Goal: Task Accomplishment & Management: Complete application form

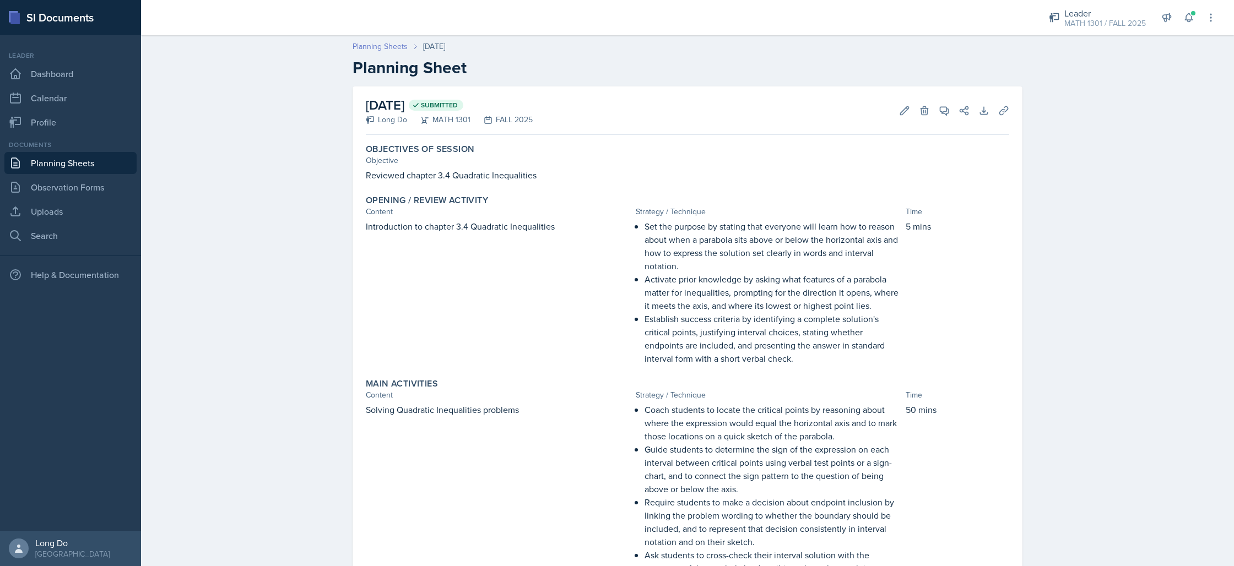
click at [387, 48] on link "Planning Sheets" at bounding box center [380, 47] width 55 height 12
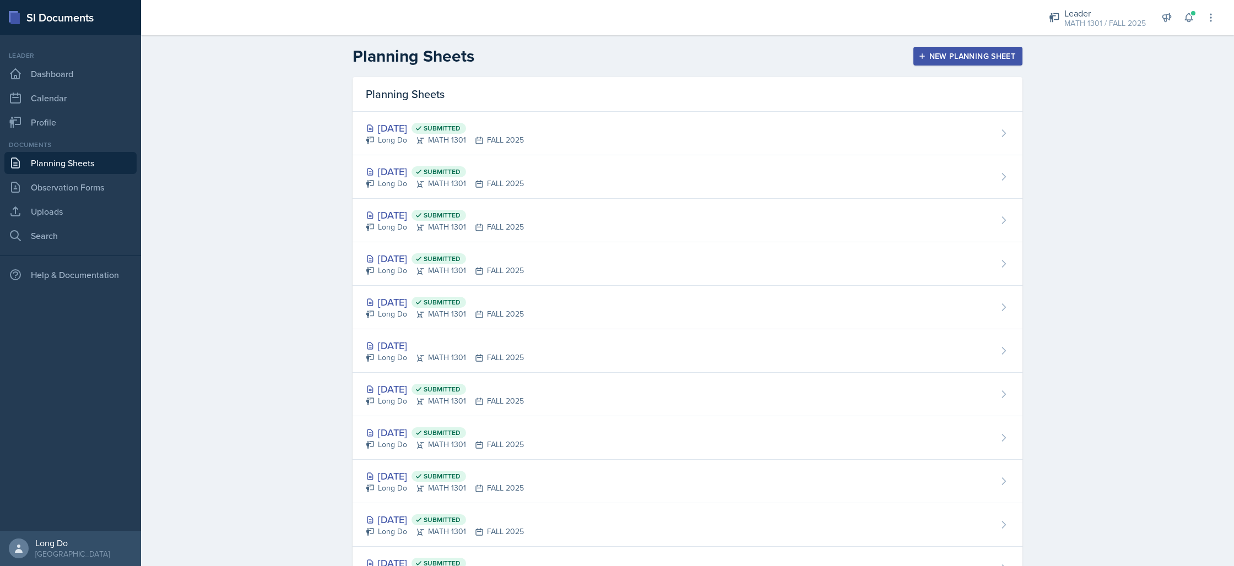
click at [925, 52] on div "New Planning Sheet" at bounding box center [967, 56] width 95 height 9
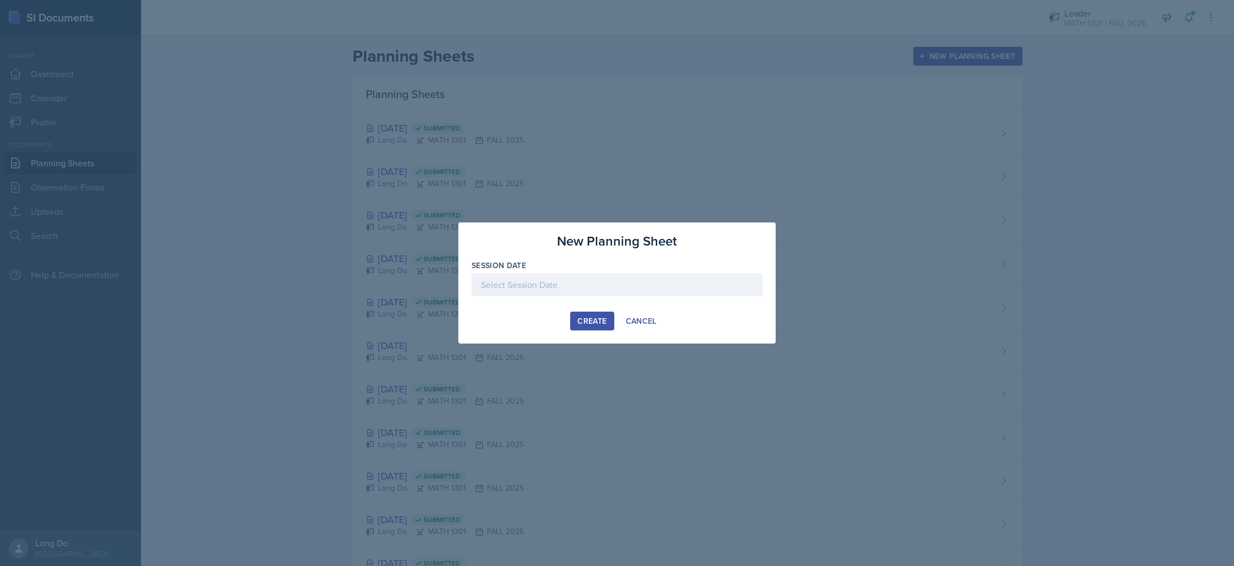
click at [653, 279] on div at bounding box center [617, 284] width 291 height 23
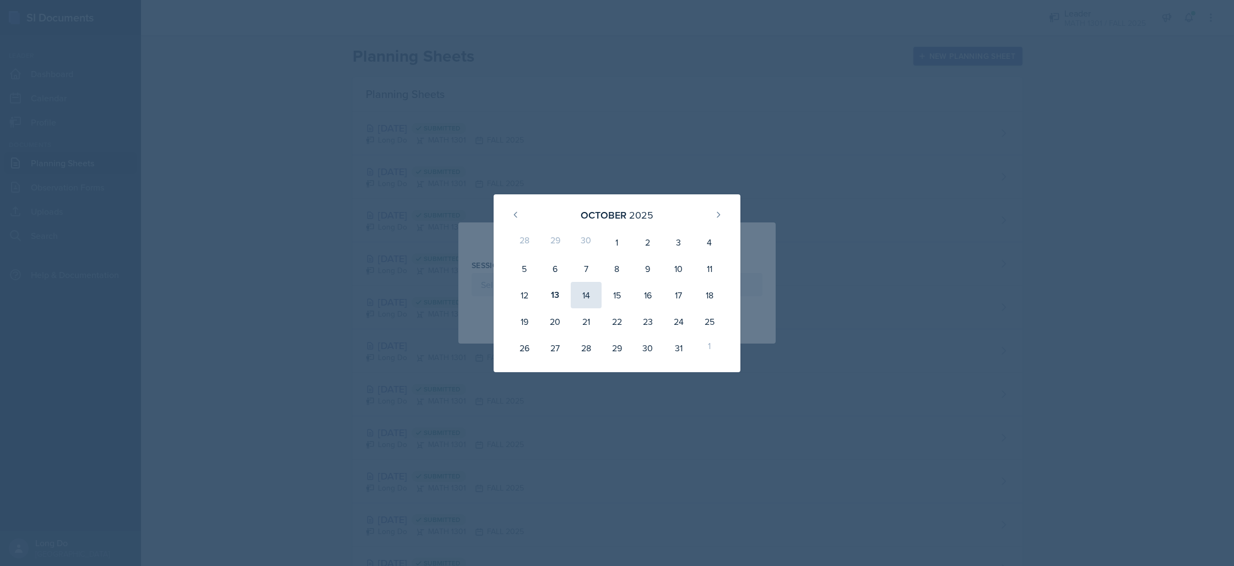
click at [591, 297] on div "14" at bounding box center [586, 295] width 31 height 26
type input "October 14th, 2025"
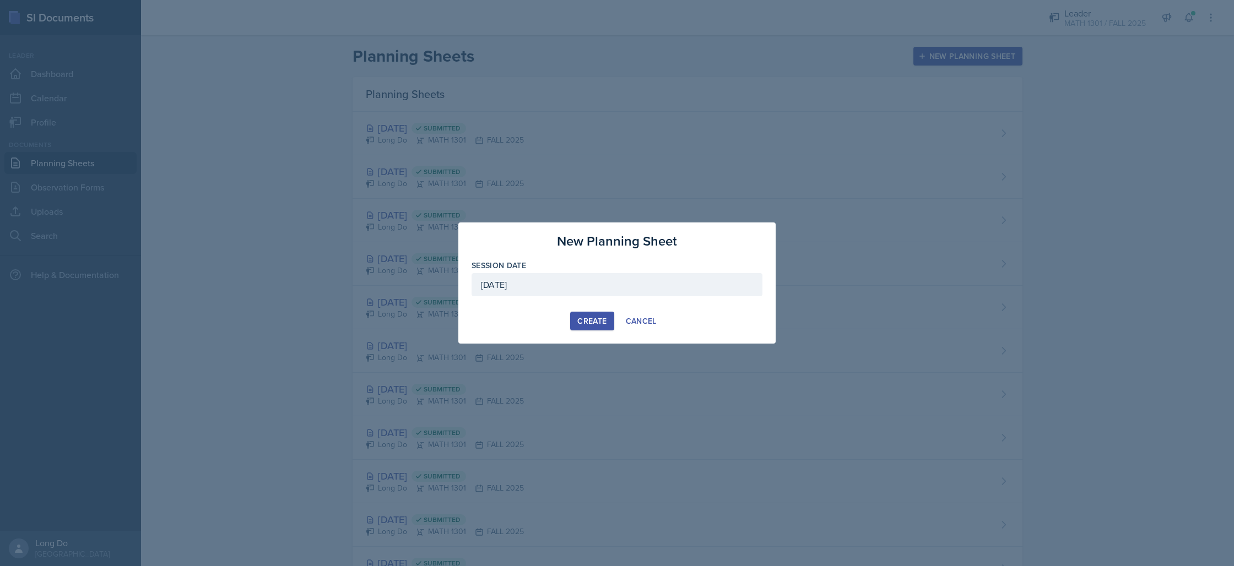
click at [594, 318] on div "Create" at bounding box center [591, 321] width 29 height 9
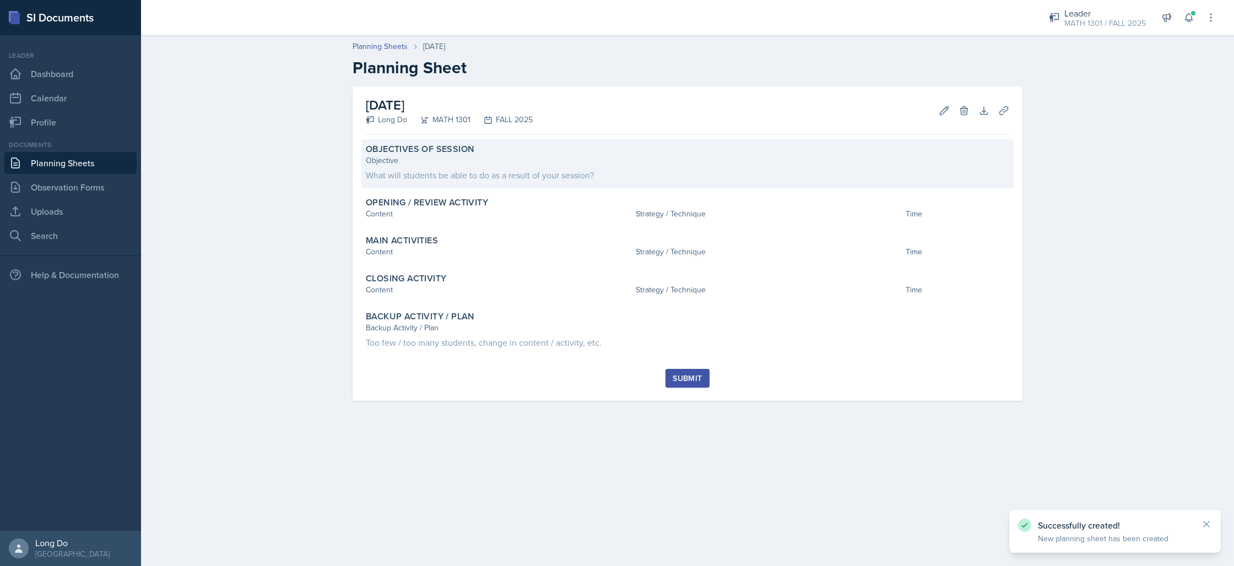
click at [472, 170] on div "What will students be able to do as a result of your session?" at bounding box center [687, 175] width 643 height 13
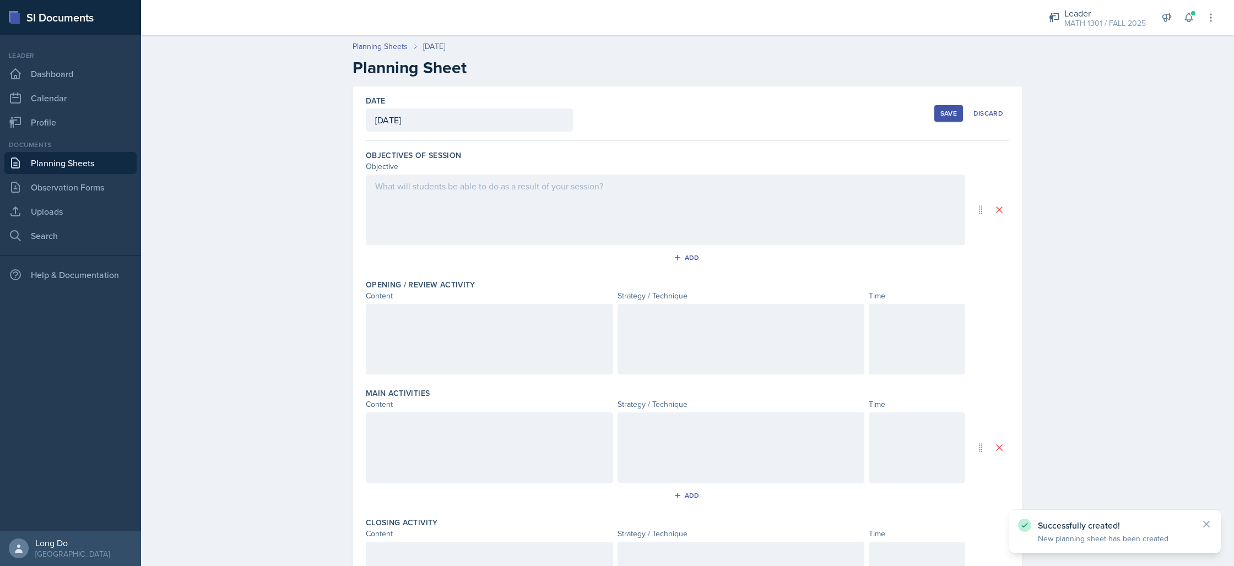
click at [585, 203] on div at bounding box center [665, 210] width 599 height 71
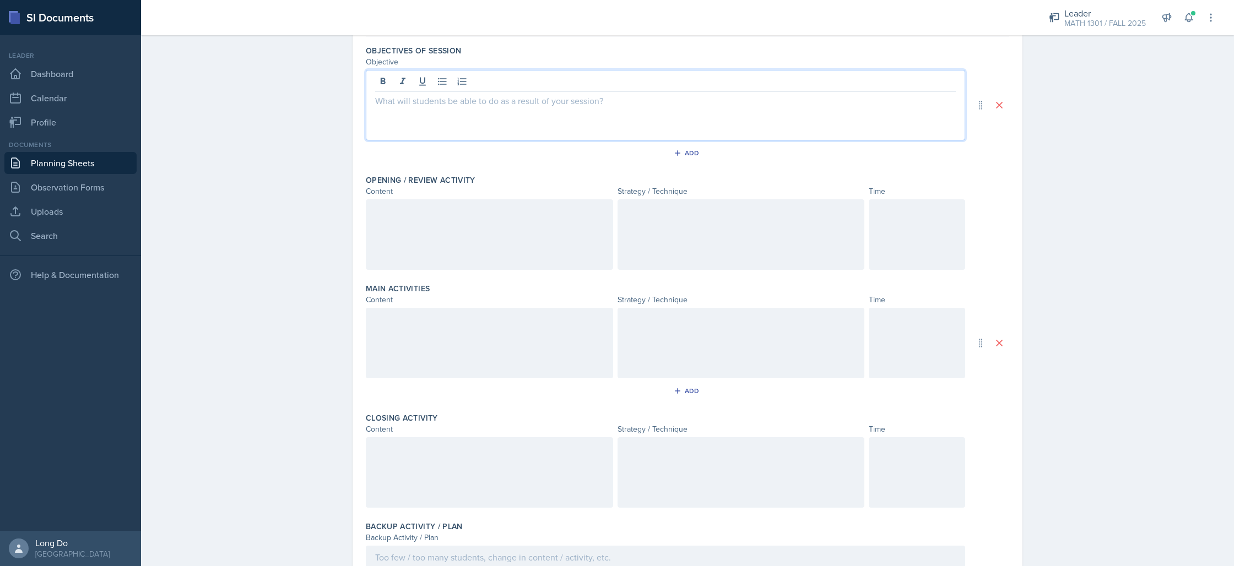
scroll to position [95, 0]
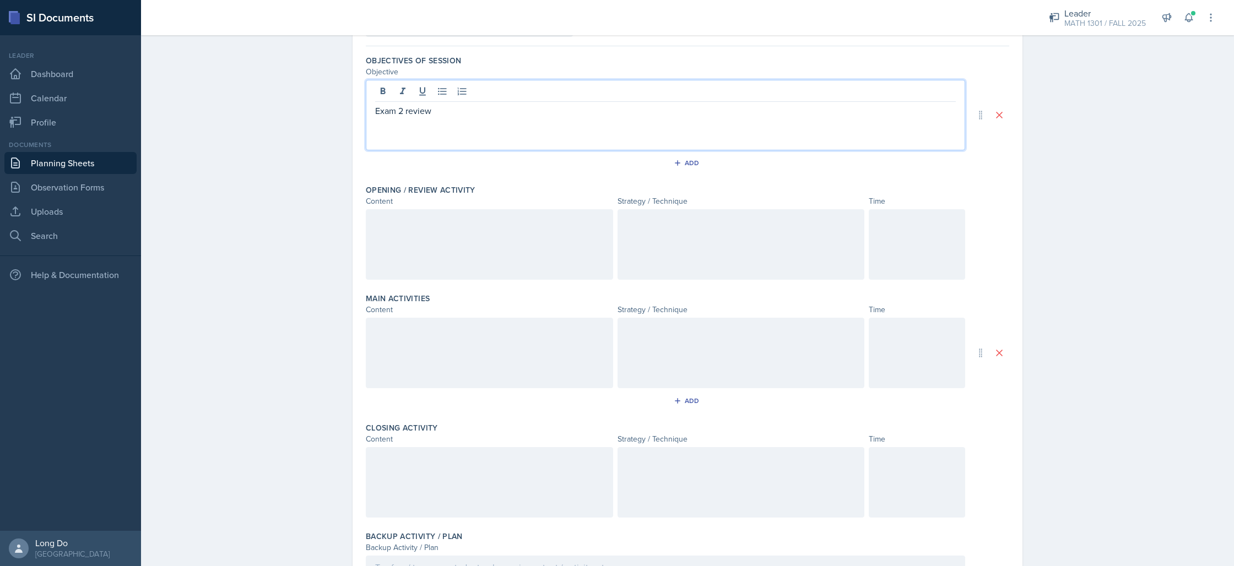
click at [946, 279] on div at bounding box center [917, 244] width 96 height 71
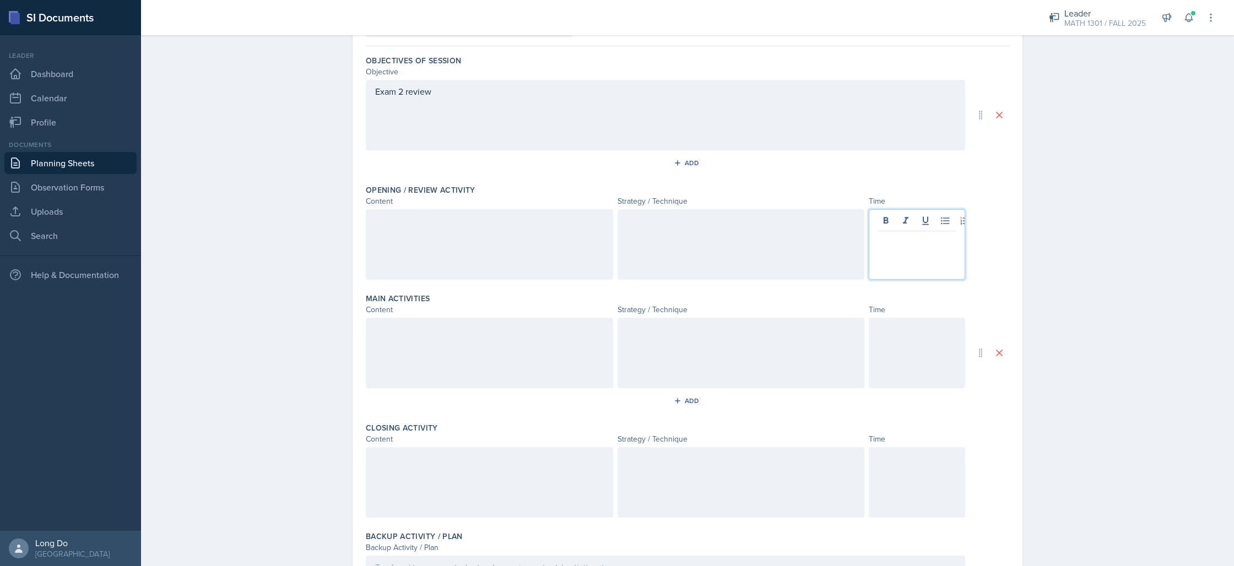
scroll to position [114, 0]
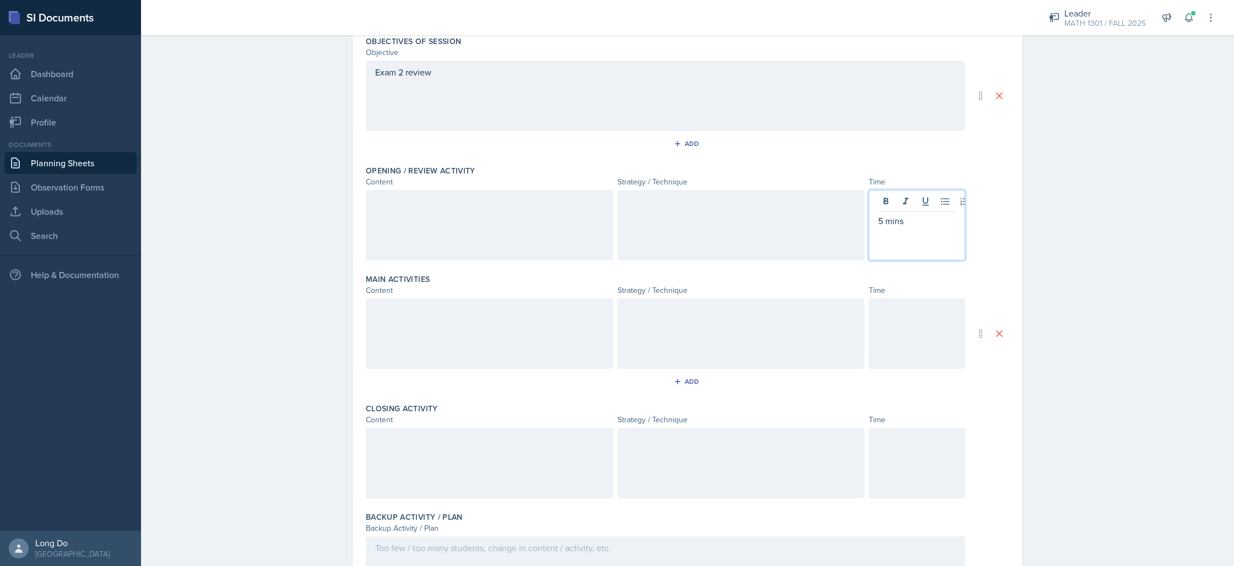
click at [908, 323] on div at bounding box center [917, 334] width 96 height 71
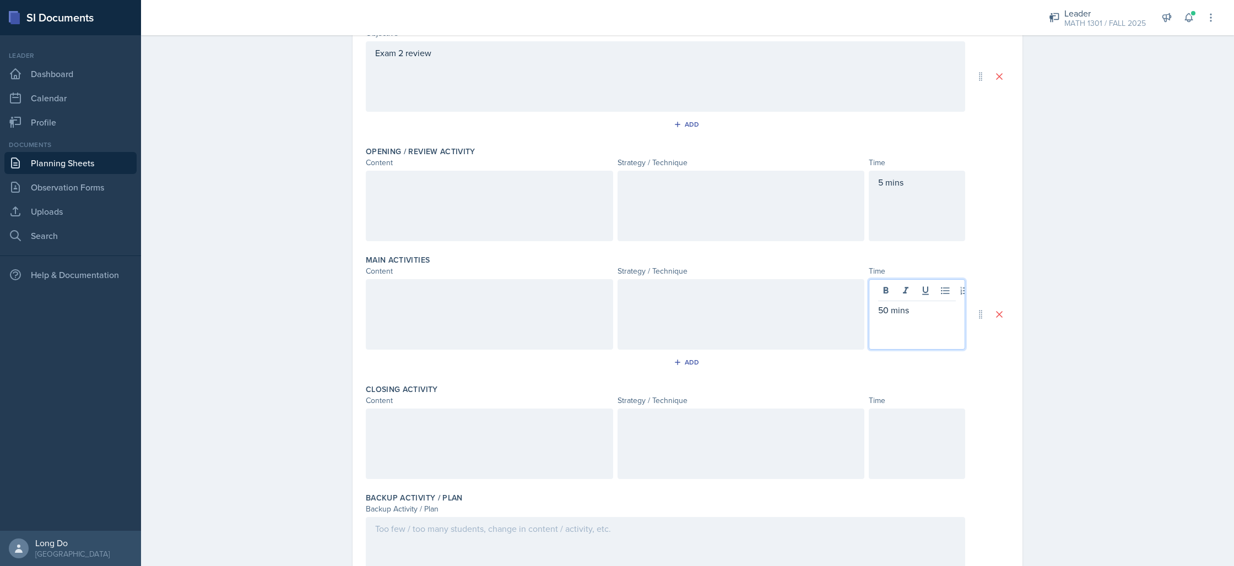
click at [929, 439] on div at bounding box center [917, 444] width 96 height 71
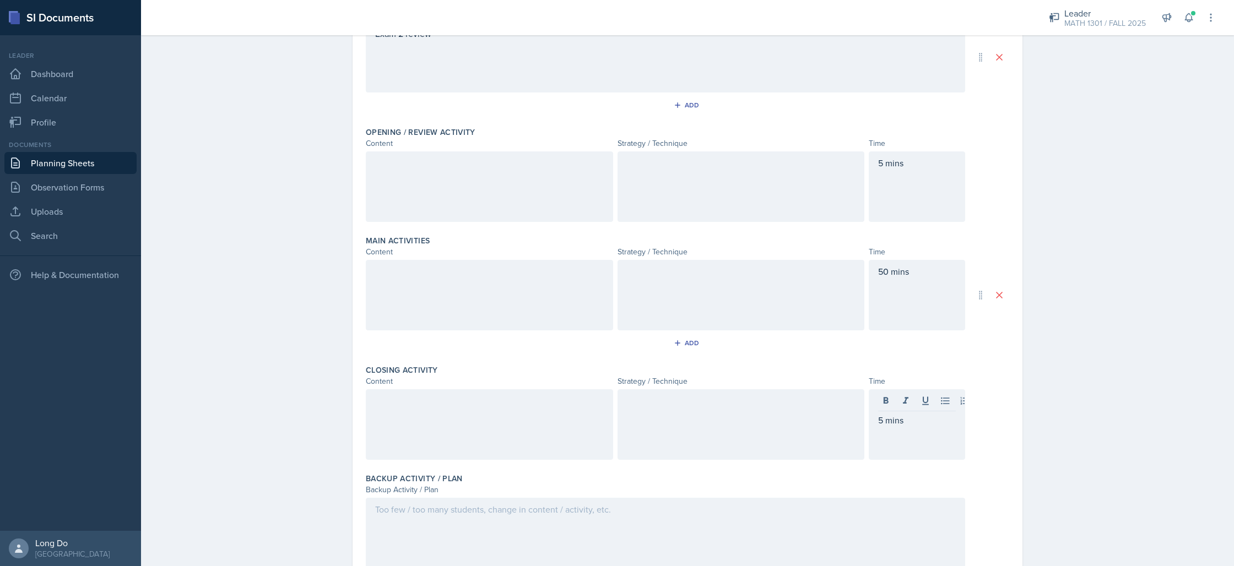
click at [475, 182] on div at bounding box center [489, 186] width 247 height 71
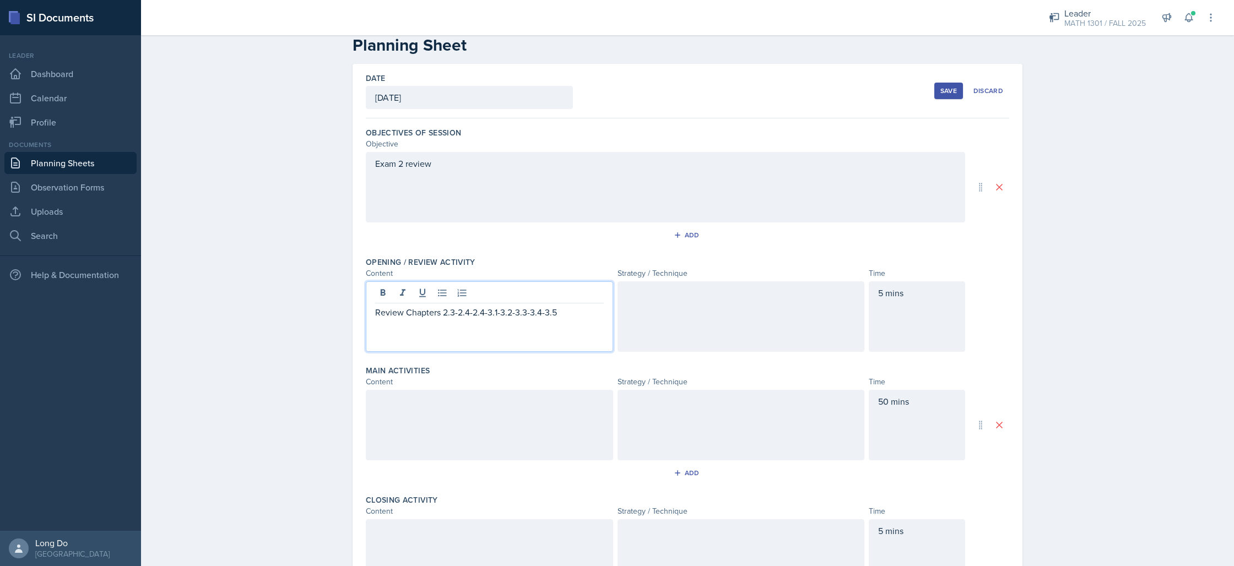
scroll to position [199, 0]
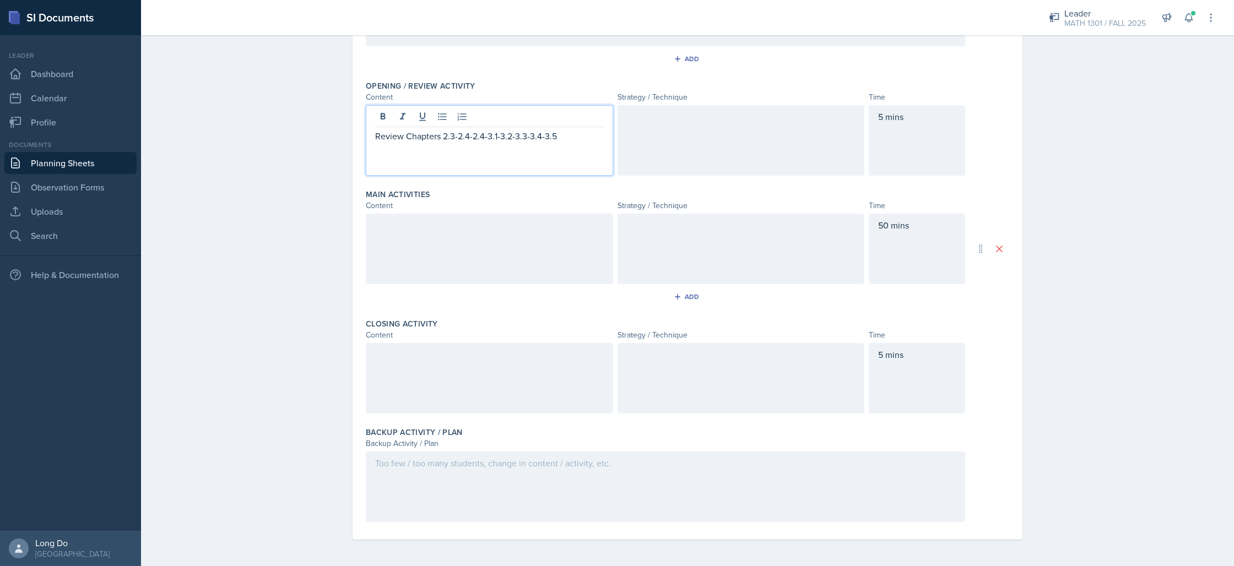
click at [522, 220] on div at bounding box center [489, 249] width 247 height 71
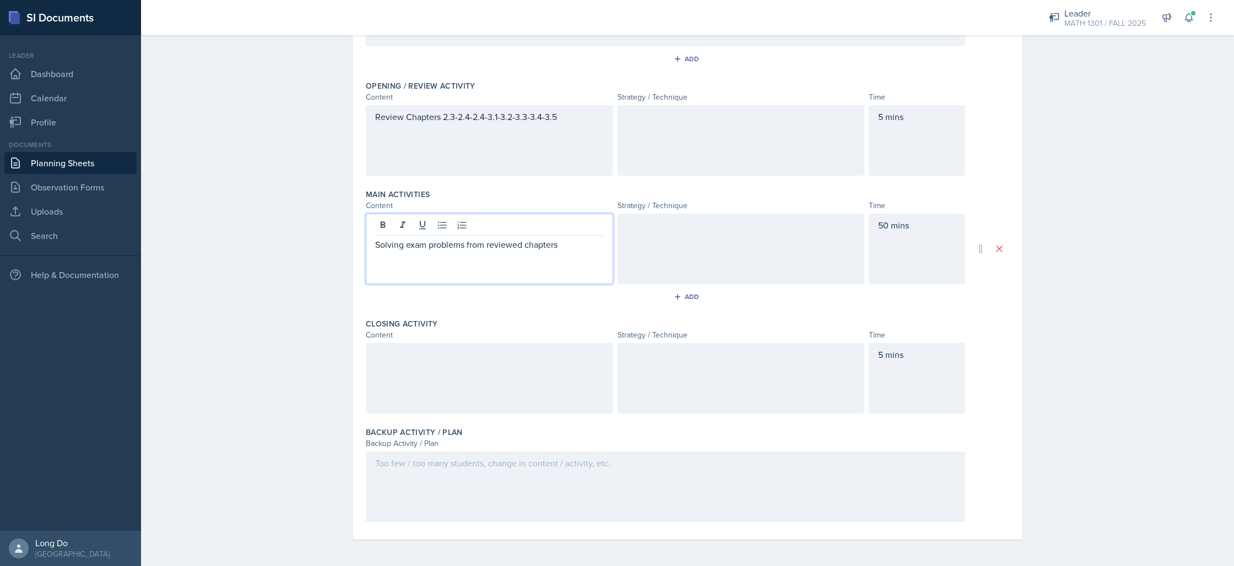
click at [403, 407] on div at bounding box center [489, 378] width 247 height 71
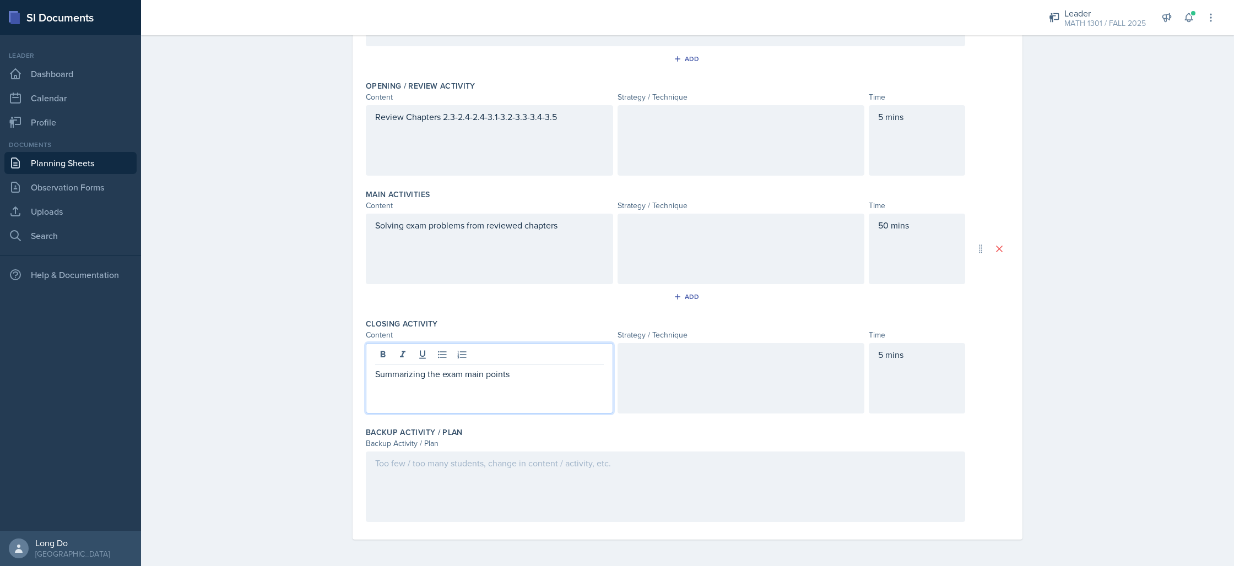
click at [578, 497] on div at bounding box center [665, 487] width 599 height 71
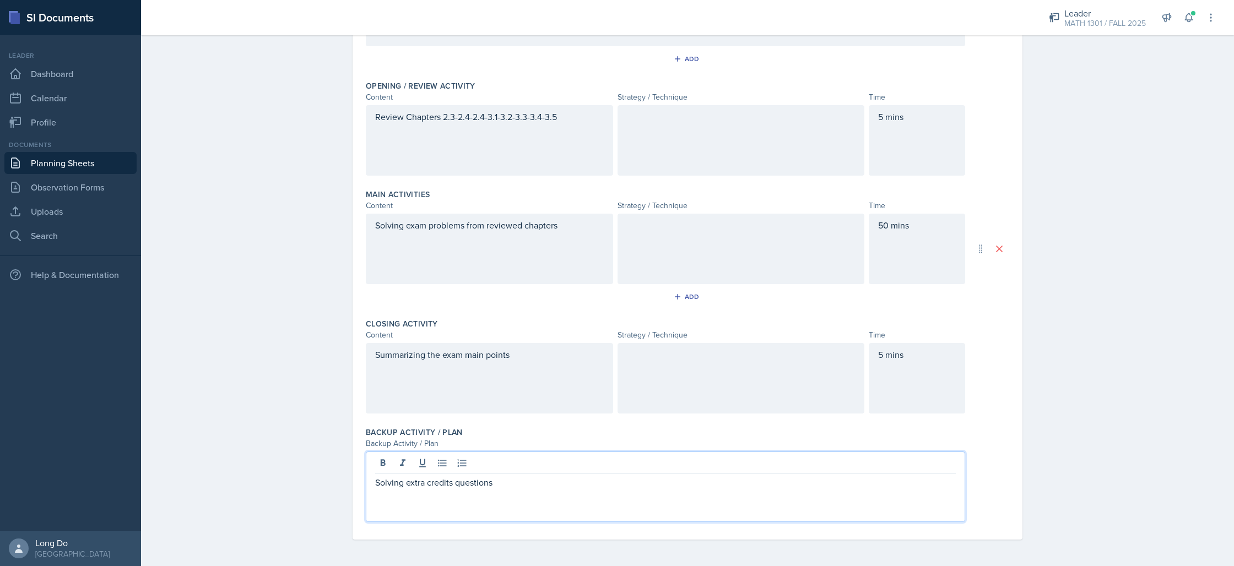
click at [1096, 343] on div "Planning Sheets Oct 14th, 2025 Planning Sheet Date October 14th, 2025 October 2…" at bounding box center [687, 198] width 1093 height 735
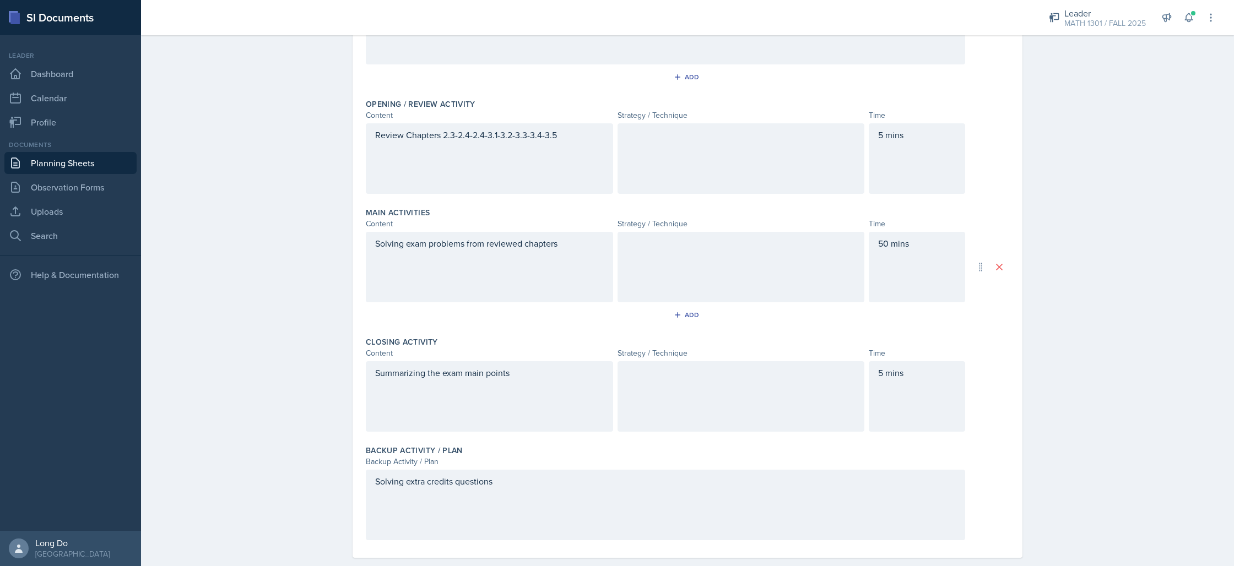
click at [768, 167] on div at bounding box center [741, 158] width 247 height 71
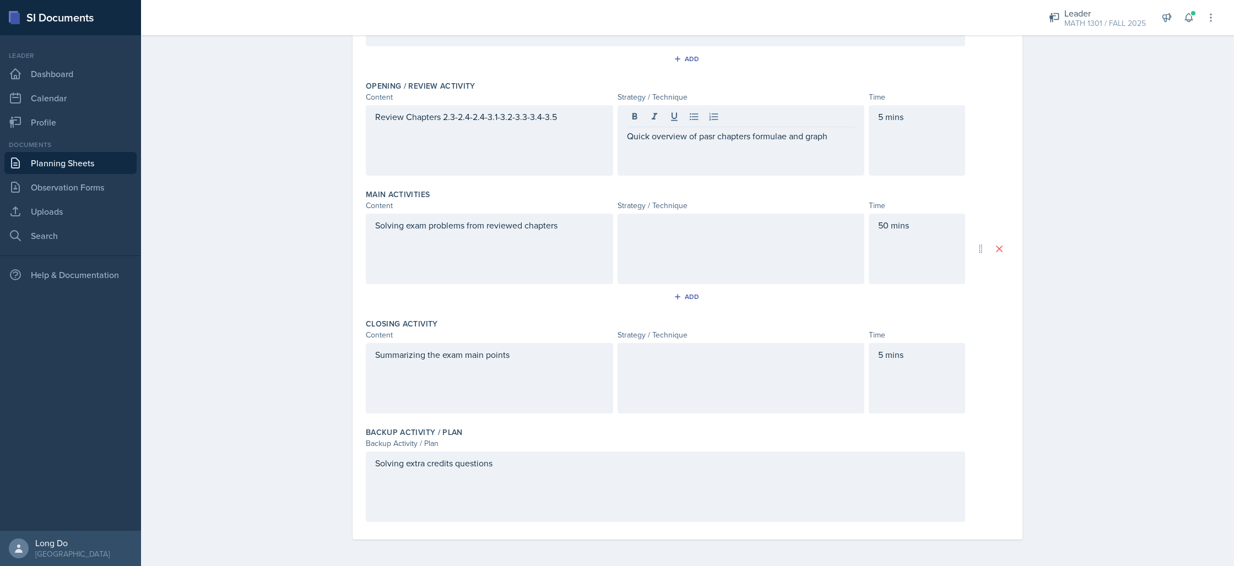
click at [736, 254] on div at bounding box center [741, 249] width 247 height 71
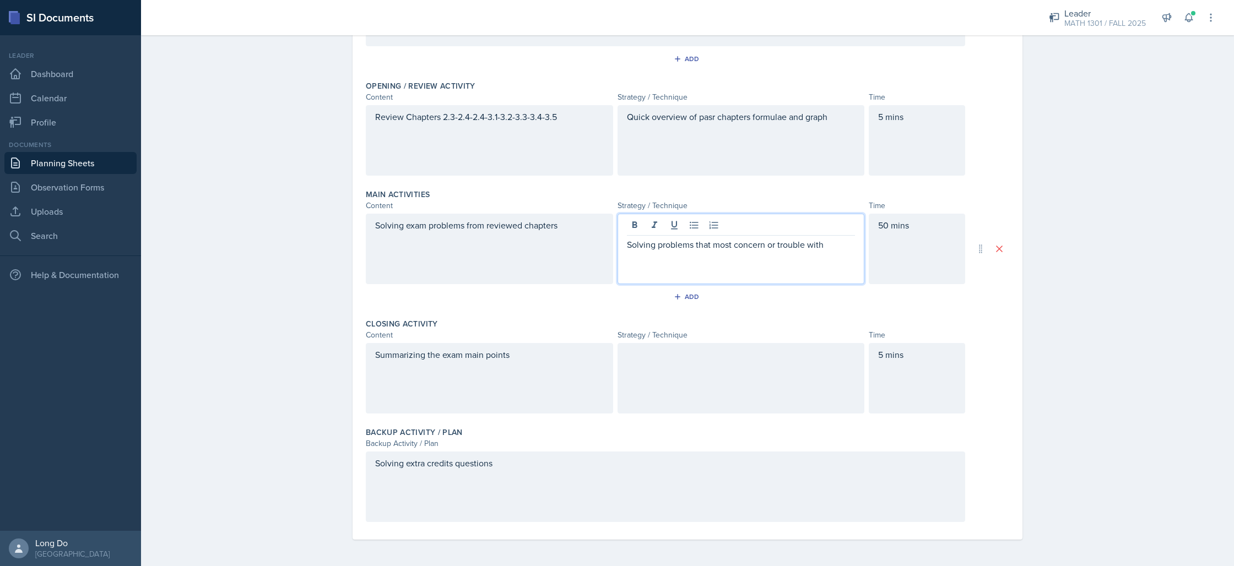
click at [795, 366] on div at bounding box center [741, 378] width 247 height 71
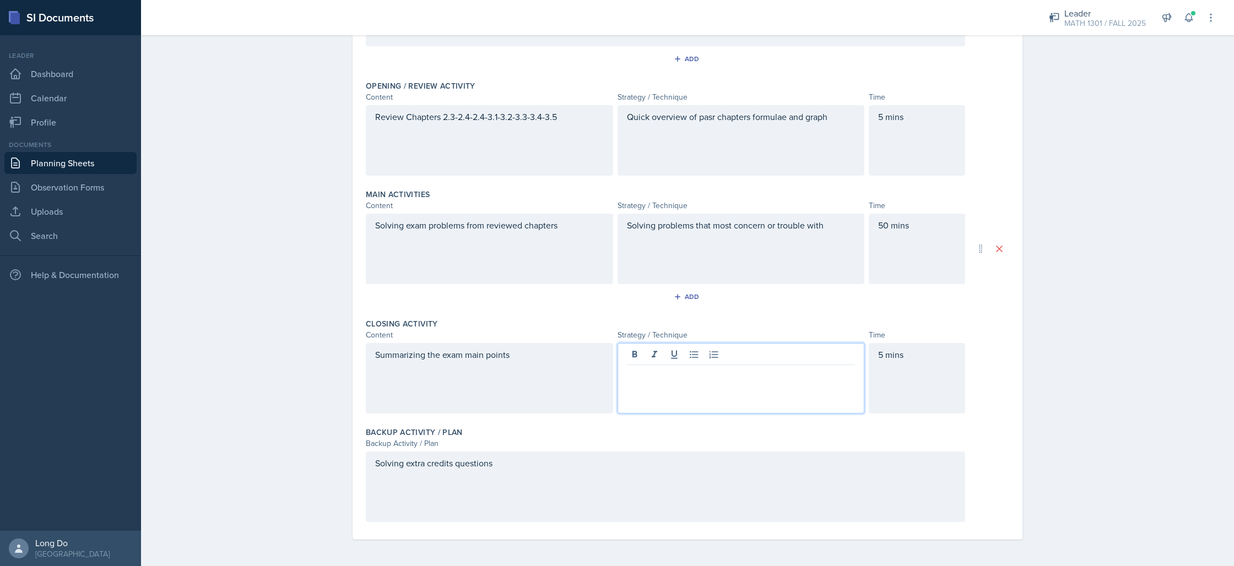
click at [701, 116] on div "Quick overview of pasr chapters formulae and graph" at bounding box center [741, 140] width 247 height 71
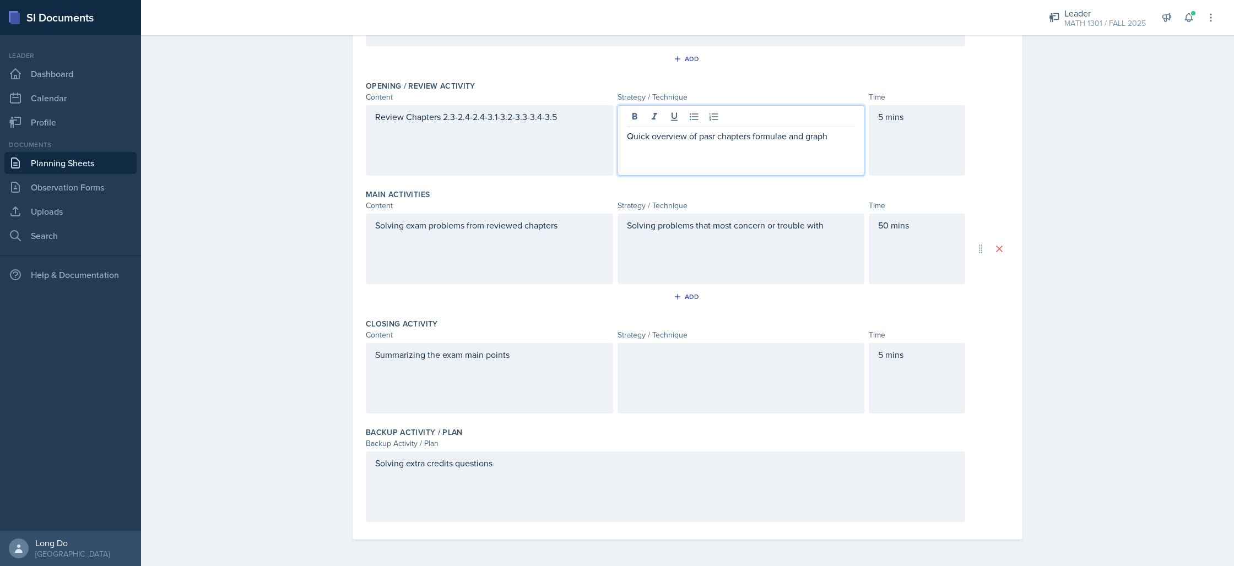
click at [706, 137] on p "Quick overview of pasr chapters formulae and graph" at bounding box center [741, 135] width 229 height 13
click at [708, 136] on p "Quick overview of pasr chapters formulae and graph" at bounding box center [741, 135] width 229 height 13
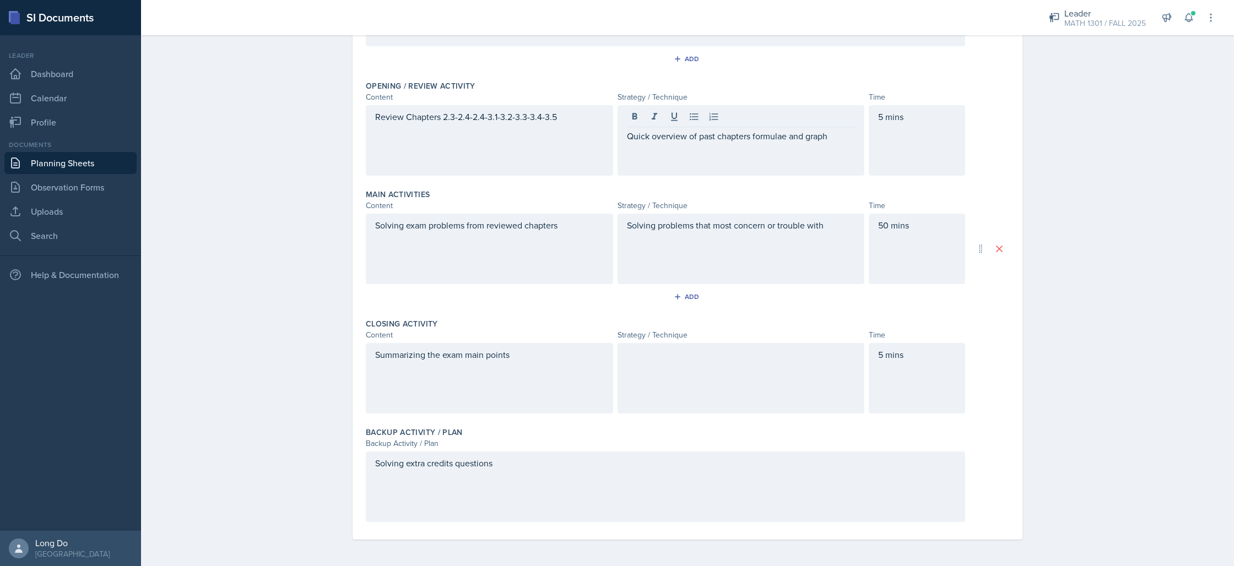
click at [719, 367] on div at bounding box center [741, 378] width 247 height 71
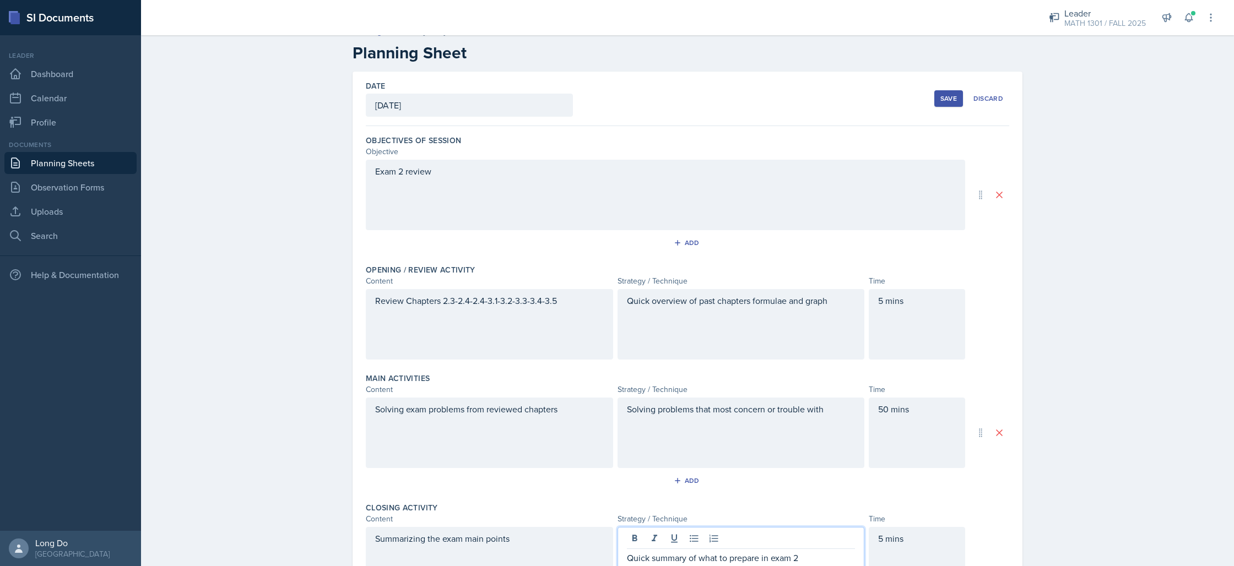
scroll to position [0, 0]
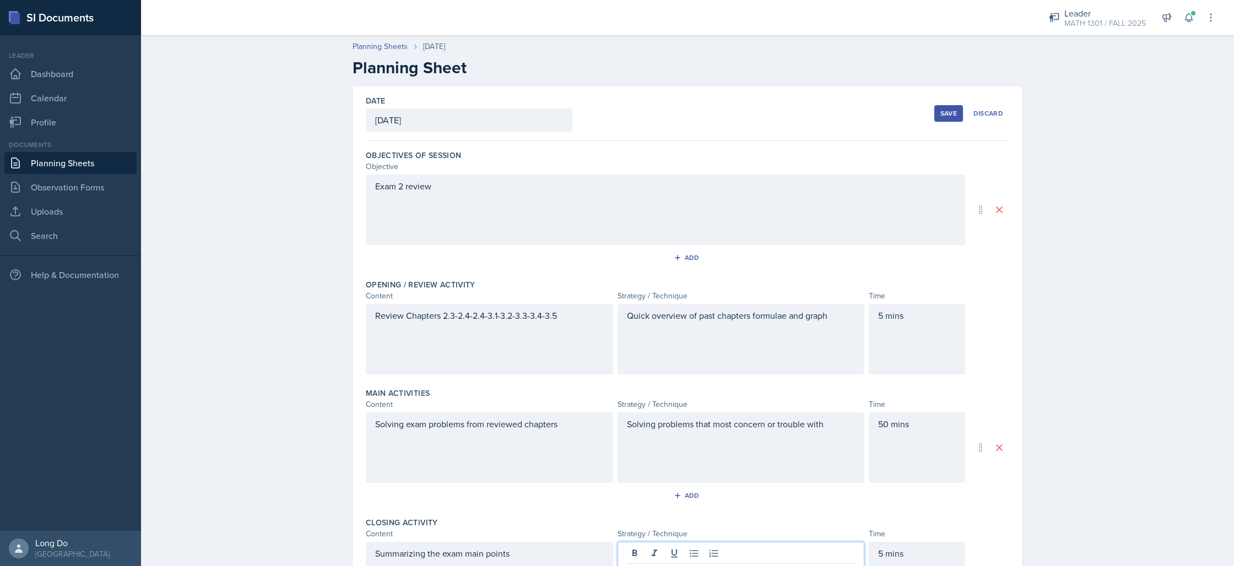
click at [948, 109] on div "Save" at bounding box center [948, 113] width 17 height 9
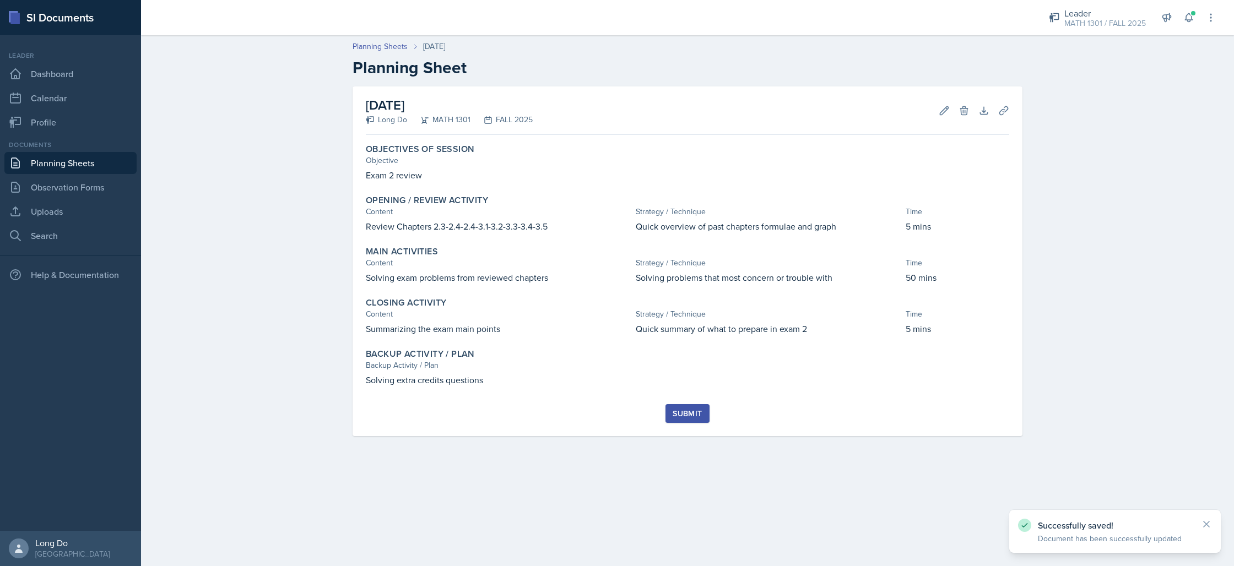
click at [686, 409] on div "Submit" at bounding box center [687, 413] width 29 height 9
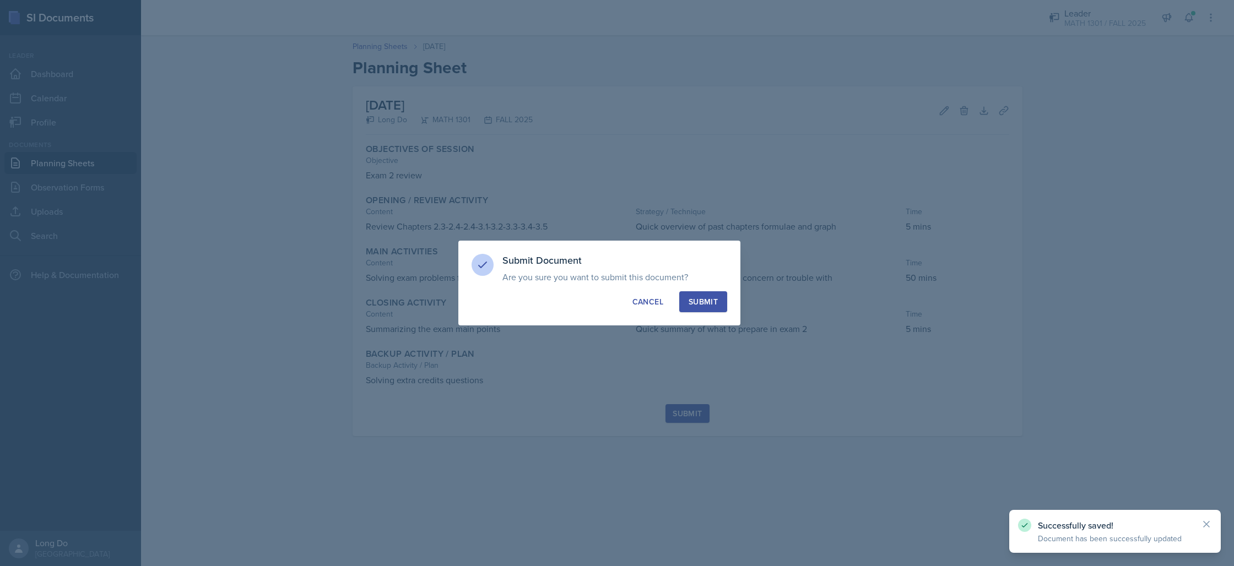
click at [690, 296] on button "Submit" at bounding box center [703, 301] width 48 height 21
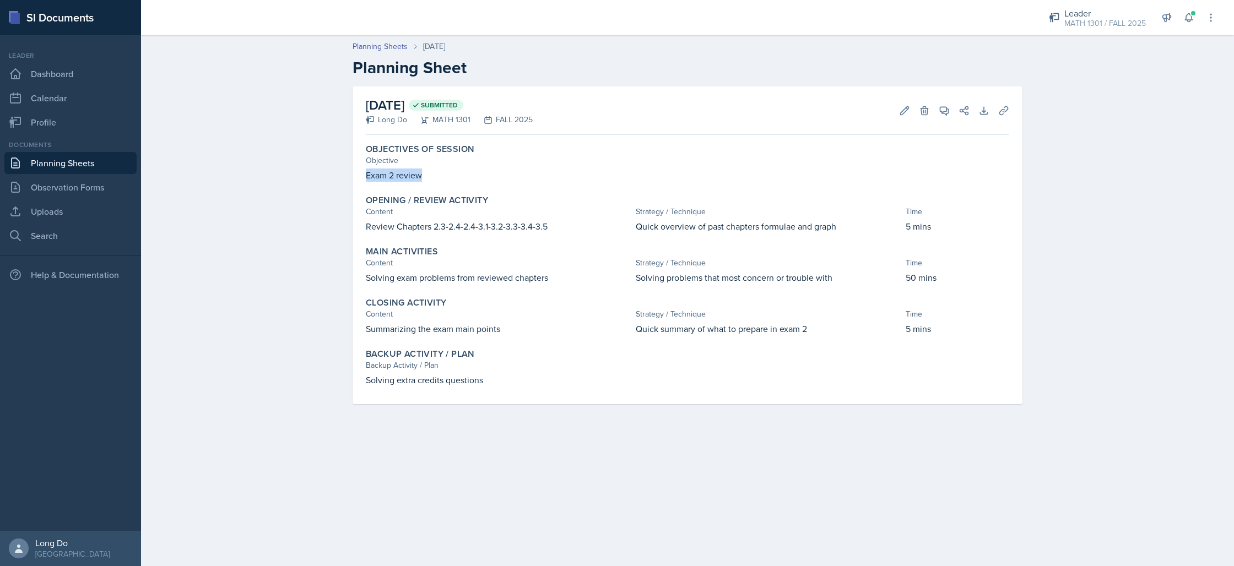
drag, startPoint x: 364, startPoint y: 175, endPoint x: 433, endPoint y: 176, distance: 69.4
click at [432, 176] on div "Objectives of Session Objective Exam 2 review" at bounding box center [687, 162] width 652 height 47
copy p "Exam 2 review"
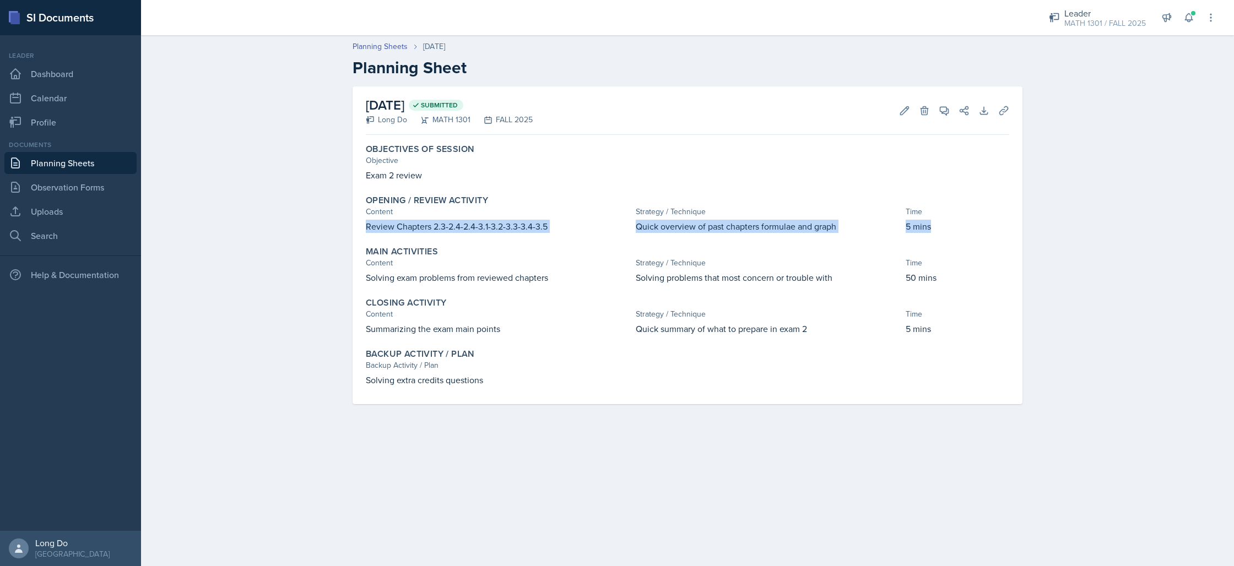
drag, startPoint x: 366, startPoint y: 230, endPoint x: 962, endPoint y: 228, distance: 596.0
click at [962, 228] on div "Review Chapters 2.3-2.4-2.4-3.1-3.2-3.3-3.4-3.5 Quick overview of past chapters…" at bounding box center [687, 226] width 643 height 13
copy div "Review Chapters 2.3-2.4-2.4-3.1-3.2-3.3-3.4-3.5 Quick overview of past chapters…"
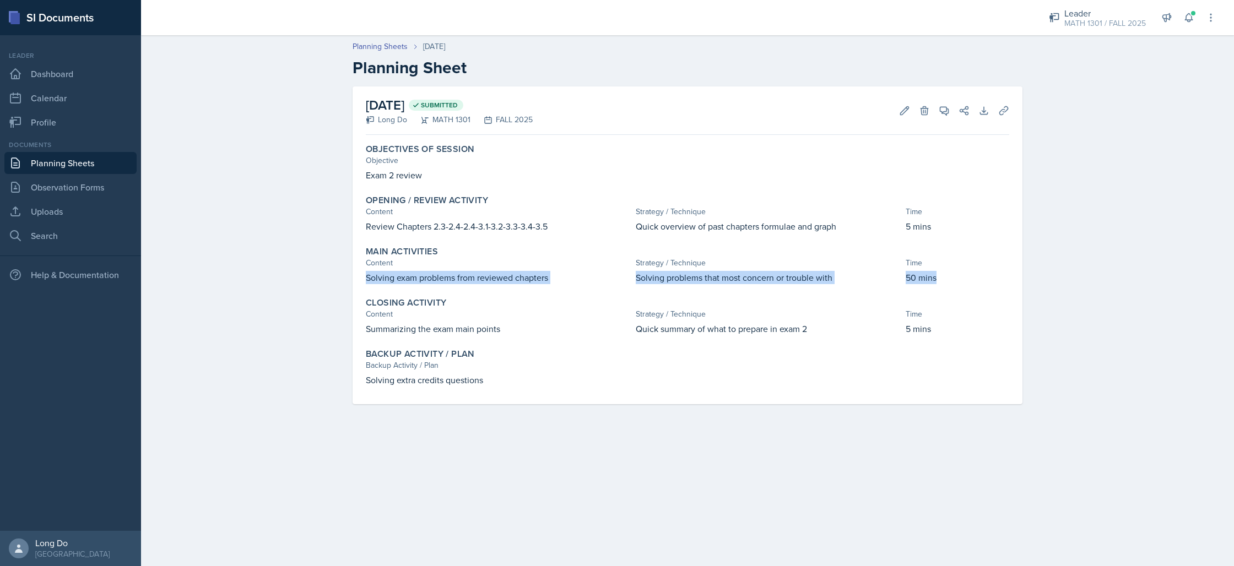
drag, startPoint x: 365, startPoint y: 276, endPoint x: 975, endPoint y: 272, distance: 610.4
click at [975, 272] on div "Main Activities Content Strategy / Technique Time Solving exam problems from re…" at bounding box center [687, 265] width 652 height 47
copy div "Solving exam problems from reviewed chapters Solving problems that most concern…"
click at [364, 329] on div "Closing Activity Content Strategy / Technique Time Summarizing the exam main po…" at bounding box center [687, 316] width 652 height 47
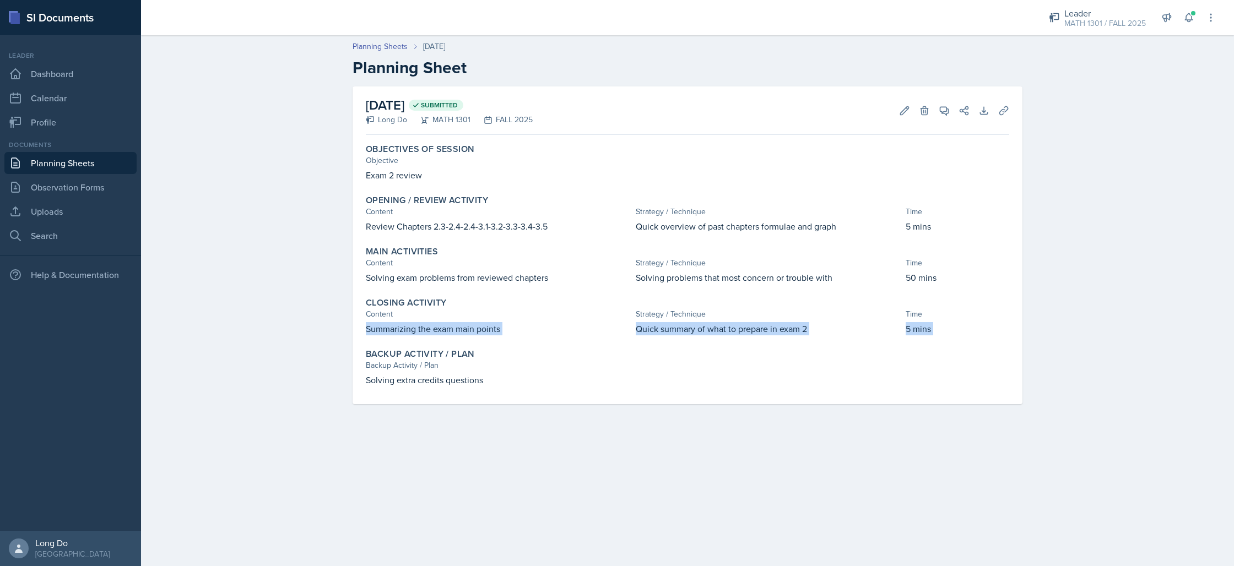
drag, startPoint x: 364, startPoint y: 329, endPoint x: 979, endPoint y: 328, distance: 615.3
click at [979, 328] on div "Closing Activity Content Strategy / Technique Time Summarizing the exam main po…" at bounding box center [687, 316] width 652 height 47
copy div "Summarizing the exam main points Quick summary of what to prepare in exam 2 5 m…"
click at [484, 378] on p "Solving extra credits questions" at bounding box center [687, 379] width 643 height 13
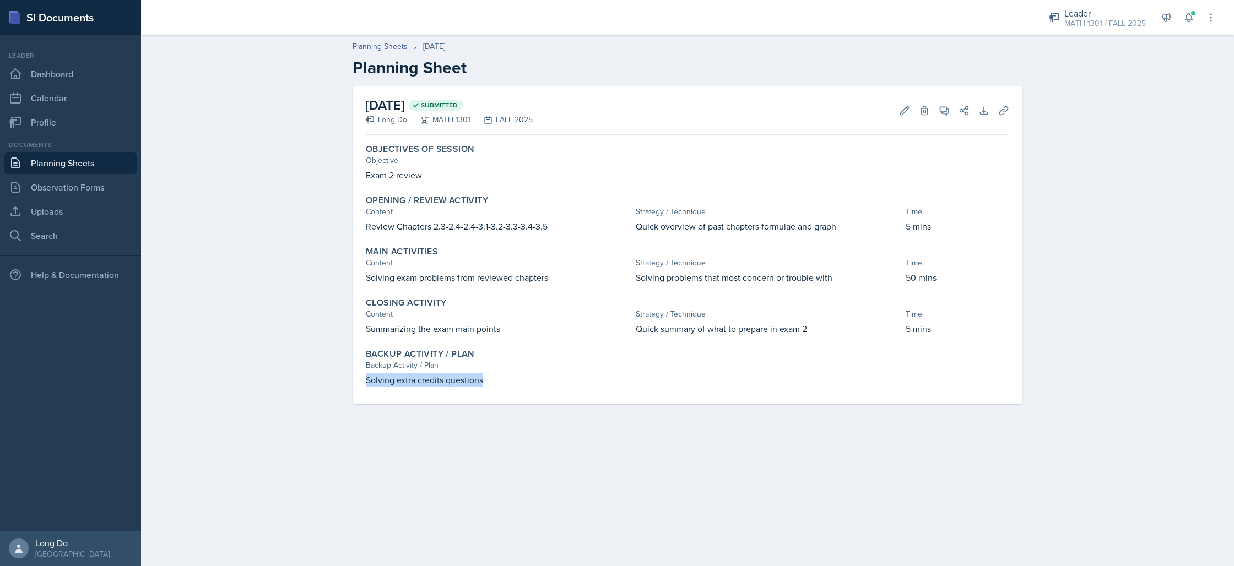
drag, startPoint x: 483, startPoint y: 381, endPoint x: 351, endPoint y: 382, distance: 132.2
click at [351, 382] on div "October 14th, 2025 Submitted Long Do MATH 1301 FALL 2025 Edit Delete View Comme…" at bounding box center [687, 258] width 705 height 344
copy p "Solving extra credits questions"
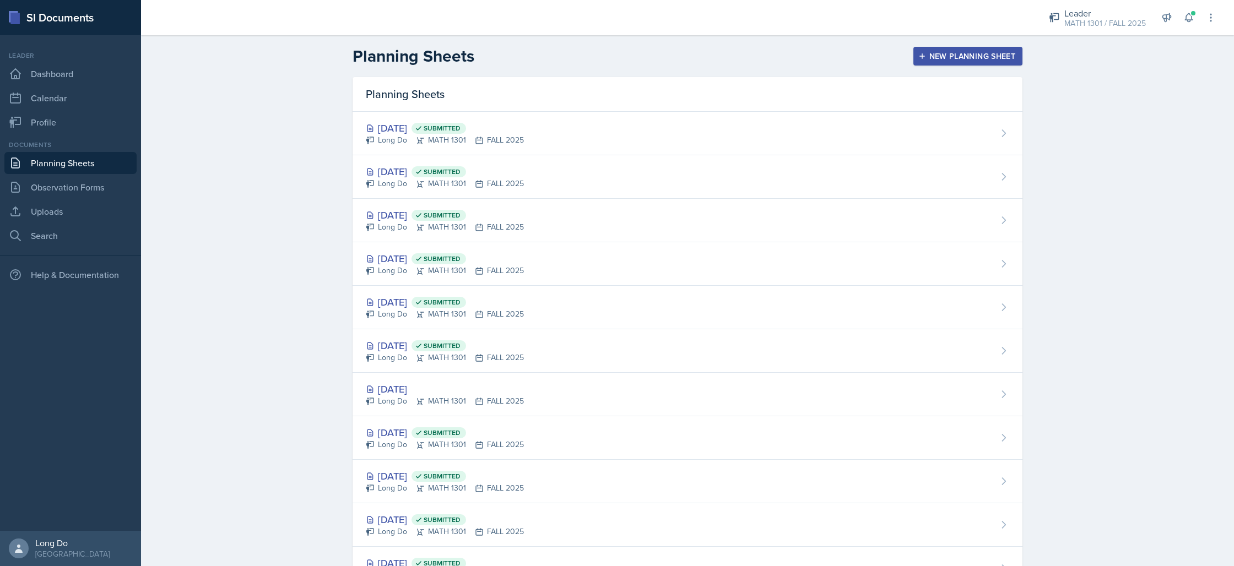
click at [955, 56] on div "New Planning Sheet" at bounding box center [967, 56] width 95 height 9
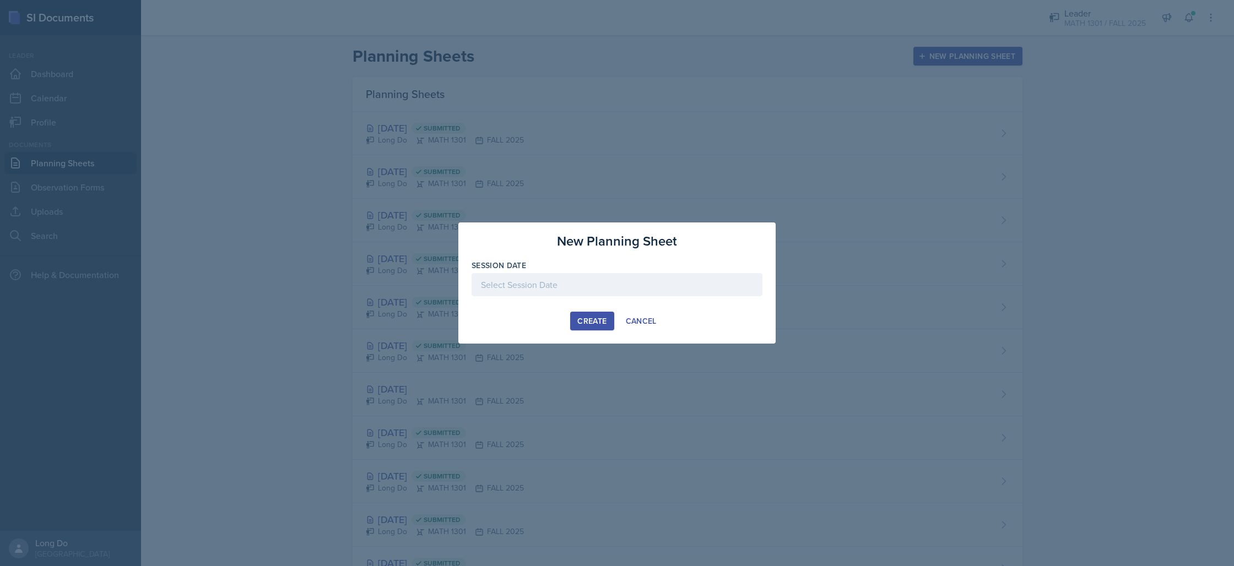
click at [622, 276] on div at bounding box center [617, 284] width 291 height 23
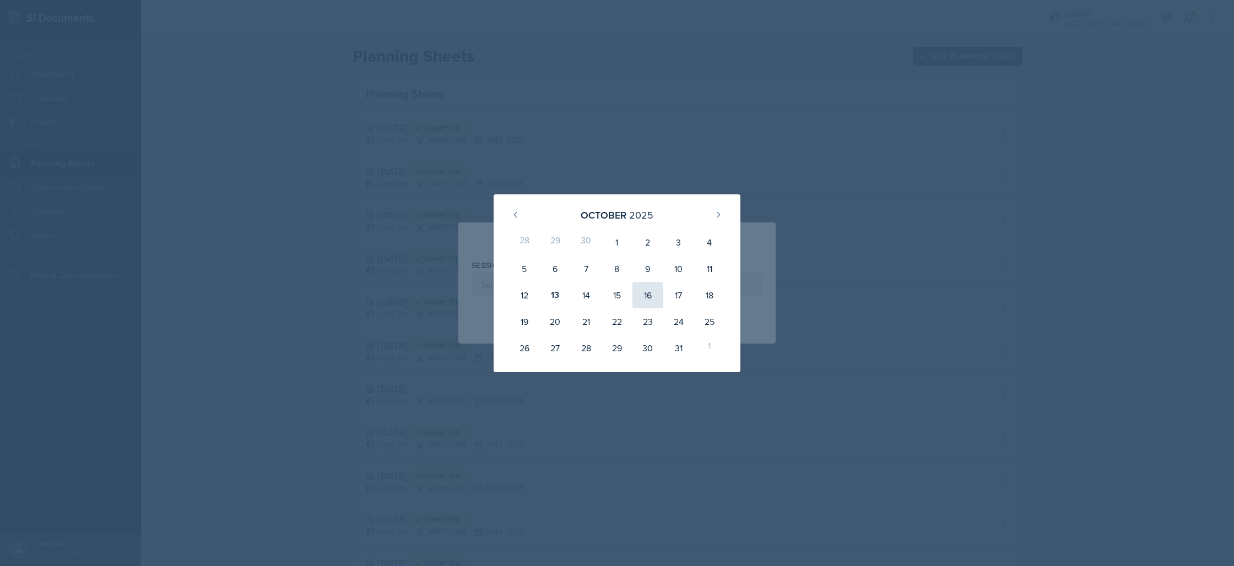
click at [642, 293] on div "16" at bounding box center [647, 295] width 31 height 26
type input "[DATE]"
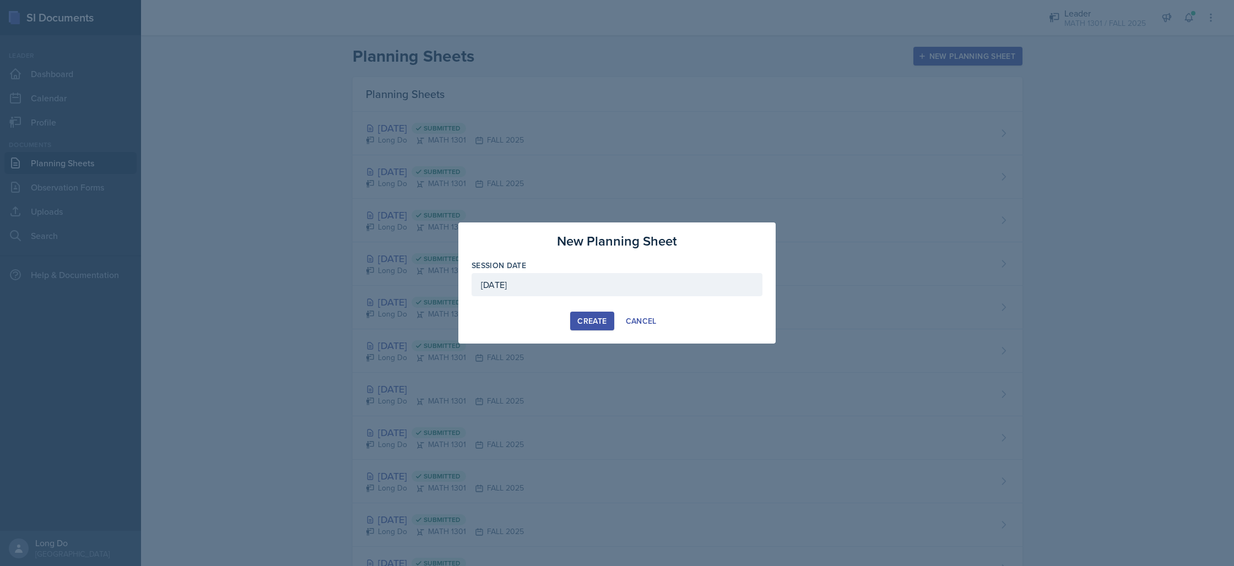
click at [594, 318] on div "Create" at bounding box center [591, 321] width 29 height 9
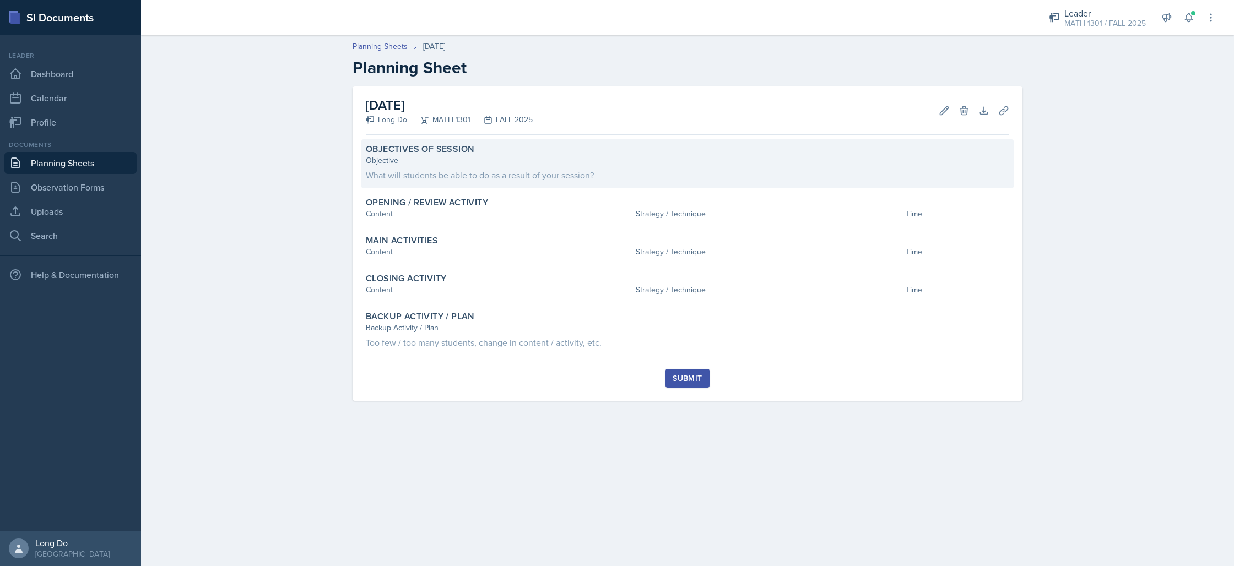
click at [621, 174] on div "What will students be able to do as a result of your session?" at bounding box center [687, 175] width 643 height 13
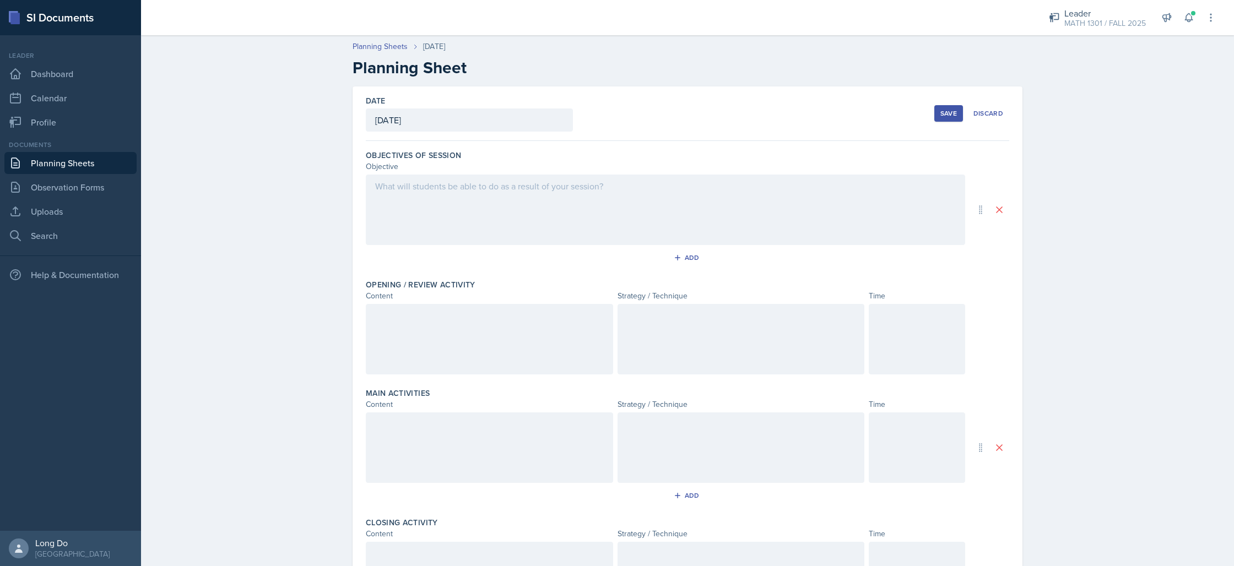
click at [620, 217] on div at bounding box center [665, 210] width 599 height 71
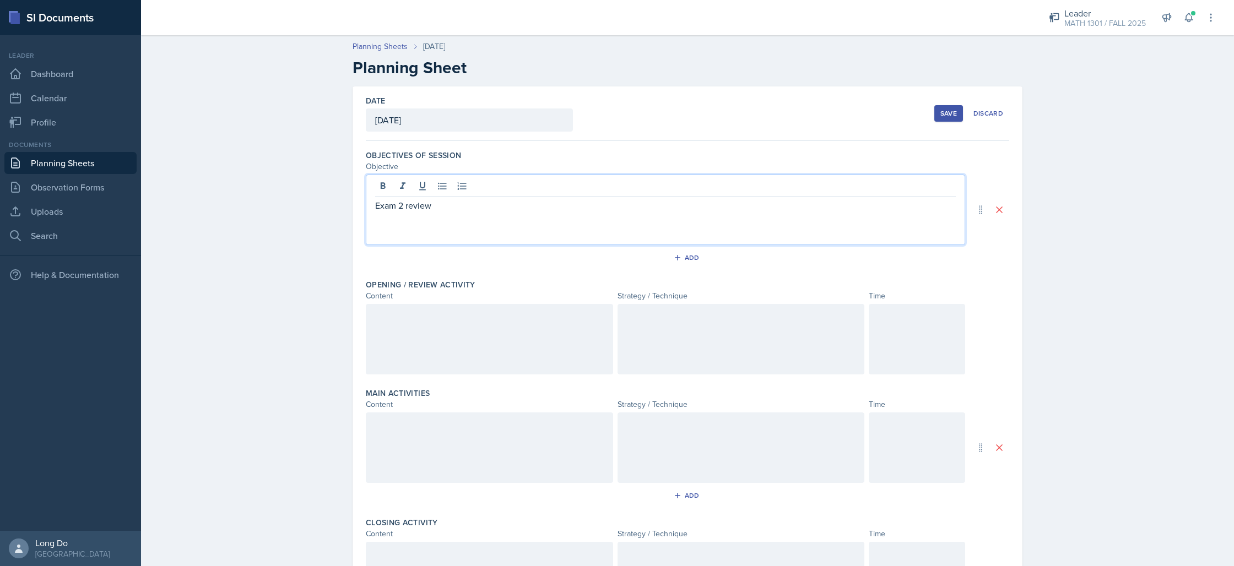
click at [402, 325] on div at bounding box center [489, 339] width 247 height 71
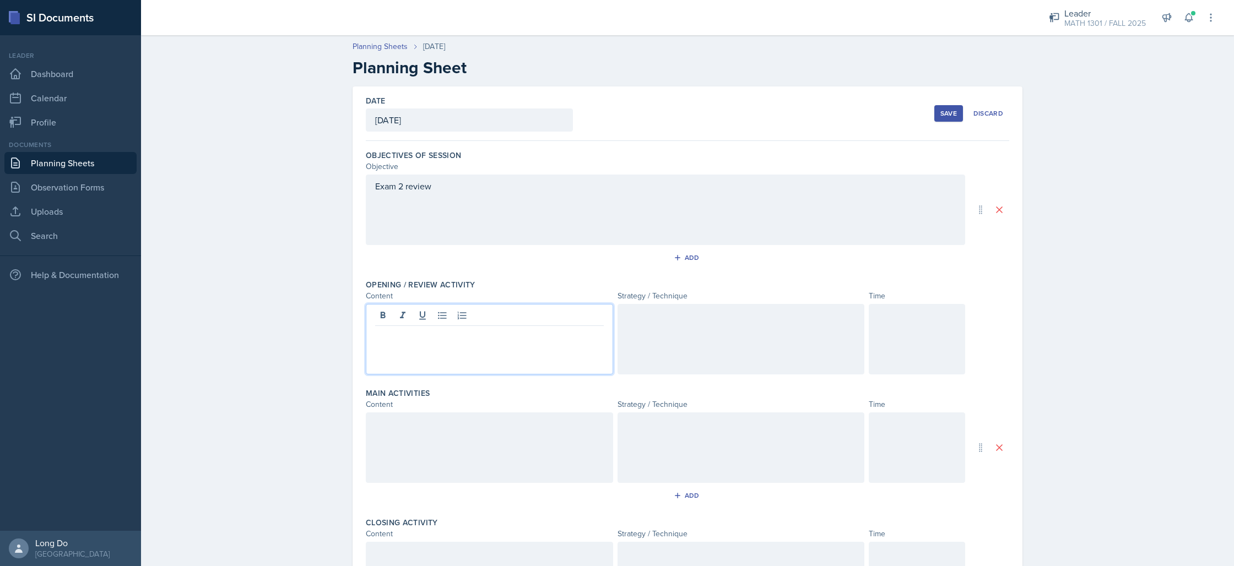
drag, startPoint x: 389, startPoint y: 335, endPoint x: 914, endPoint y: 335, distance: 525.5
click at [914, 335] on div at bounding box center [665, 339] width 599 height 71
click at [498, 347] on div at bounding box center [489, 339] width 247 height 71
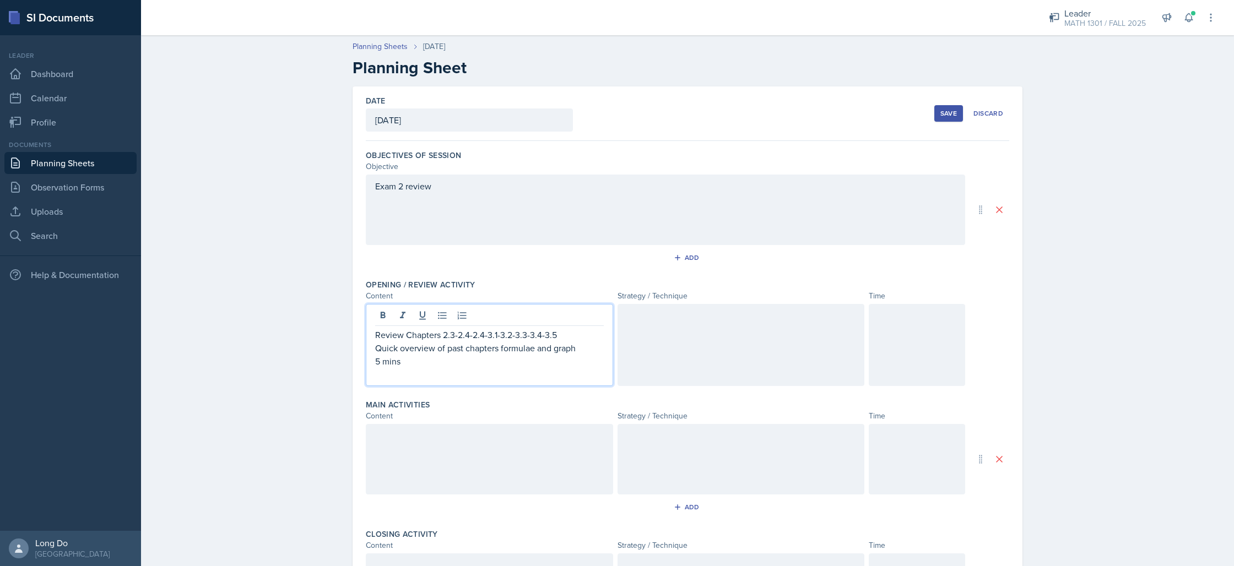
click at [630, 329] on div at bounding box center [741, 345] width 247 height 82
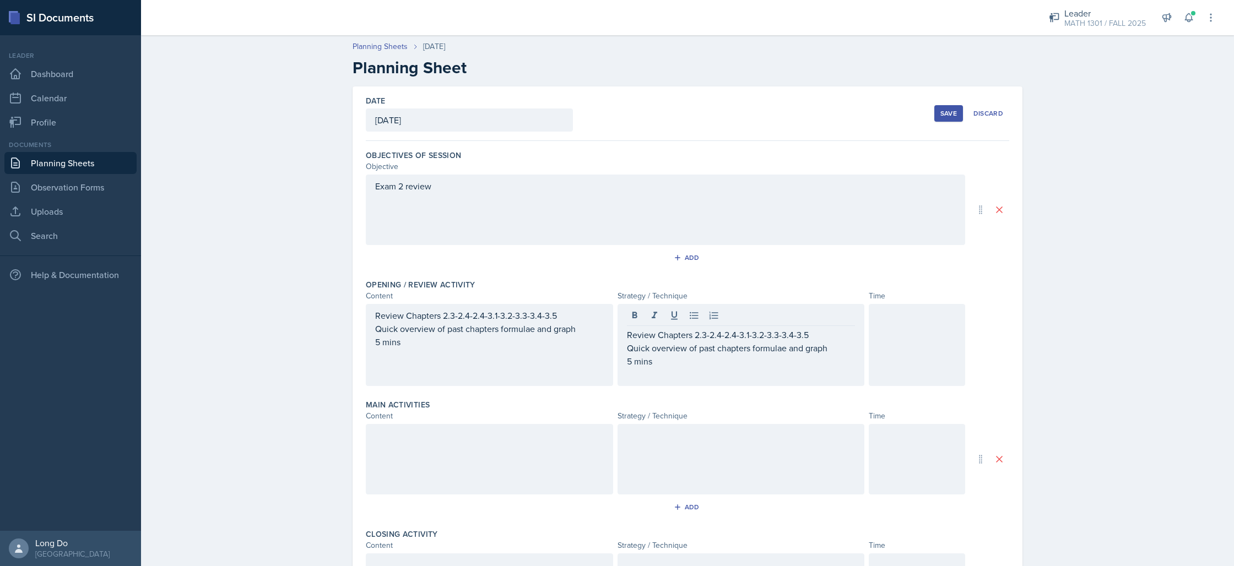
click at [893, 346] on div at bounding box center [917, 345] width 96 height 82
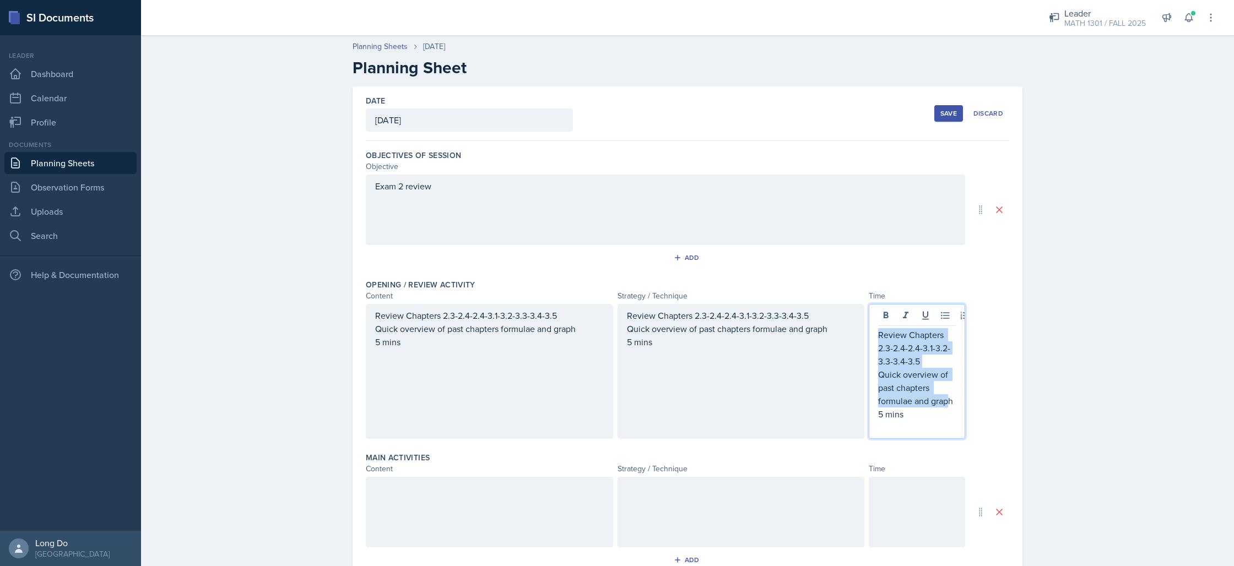
drag, startPoint x: 951, startPoint y: 399, endPoint x: 810, endPoint y: 337, distance: 154.1
click at [810, 337] on div "Review Chapters 2.3-2.4-2.4-3.1-3.2-3.3-3.4-3.5 Quick overview of past chapters…" at bounding box center [665, 371] width 599 height 135
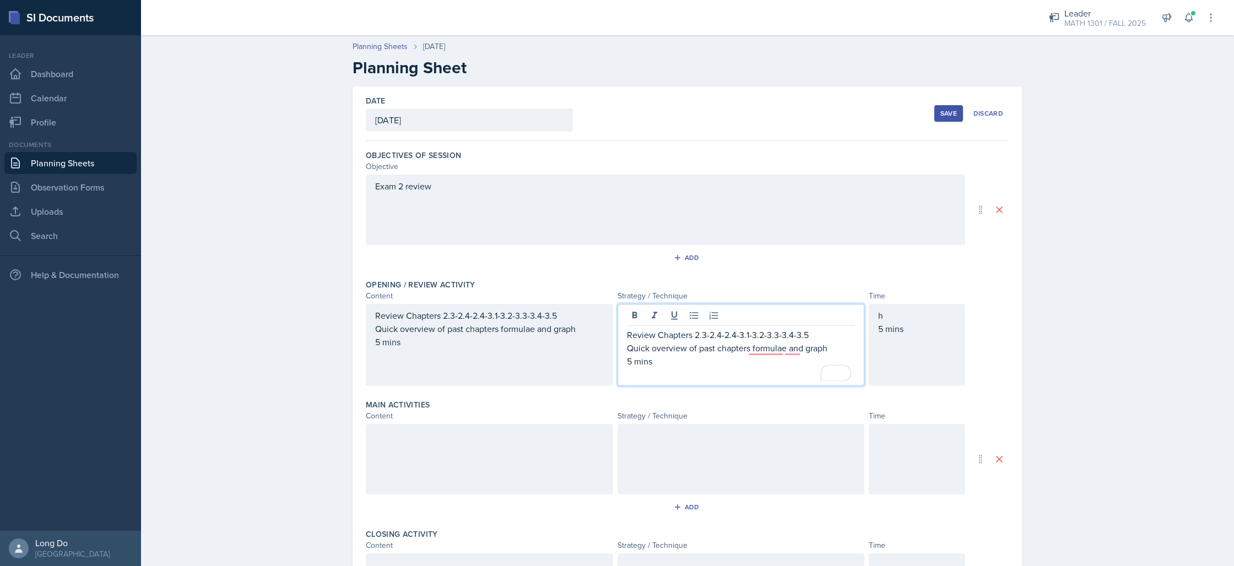
drag, startPoint x: 662, startPoint y: 346, endPoint x: 584, endPoint y: 376, distance: 83.2
click at [579, 377] on div "Review Chapters 2.3-2.4-2.4-3.1-3.2-3.3-3.4-3.5 Quick overview of past chapters…" at bounding box center [665, 345] width 599 height 82
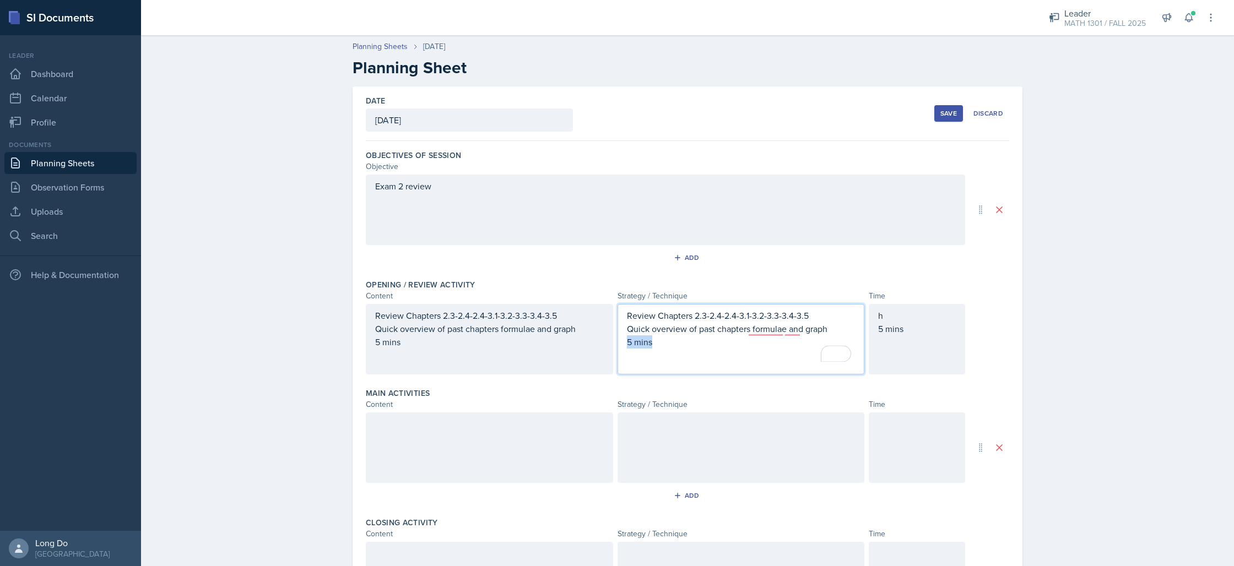
drag, startPoint x: 675, startPoint y: 347, endPoint x: 599, endPoint y: 346, distance: 76.0
click at [599, 346] on div "Review Chapters 2.3-2.4-2.4-3.1-3.2-3.3-3.4-3.5 Quick overview of past chapters…" at bounding box center [665, 339] width 599 height 71
drag, startPoint x: 811, startPoint y: 317, endPoint x: 596, endPoint y: 322, distance: 214.9
click at [596, 322] on div "Review Chapters 2.3-2.4-2.4-3.1-3.2-3.3-3.4-3.5 Quick overview of past chapters…" at bounding box center [665, 339] width 599 height 71
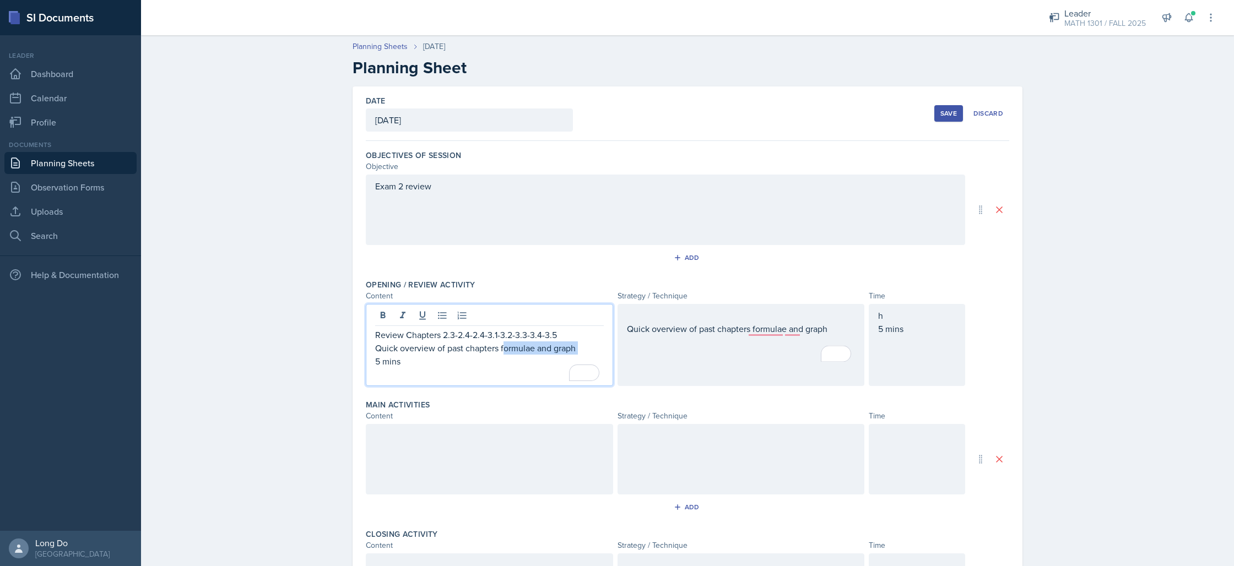
drag, startPoint x: 499, startPoint y: 345, endPoint x: 348, endPoint y: 358, distance: 150.9
click at [353, 358] on div "Date [DATE] [DATE] 28 29 30 1 2 3 4 5 6 7 8 9 10 11 12 13 14 15 16 17 18 19 20 …" at bounding box center [688, 418] width 670 height 664
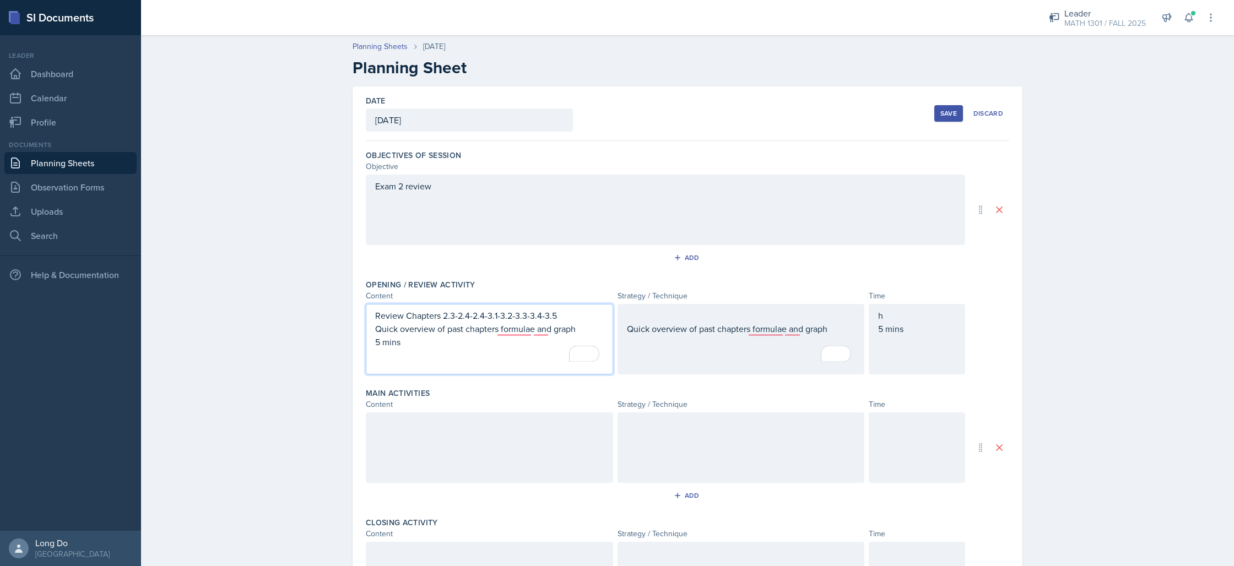
click at [418, 355] on p "To enrich screen reader interactions, please activate Accessibility in Grammarl…" at bounding box center [489, 355] width 229 height 13
click at [414, 346] on p "5 mins" at bounding box center [489, 341] width 229 height 13
drag, startPoint x: 414, startPoint y: 346, endPoint x: 358, endPoint y: 335, distance: 56.8
click at [358, 335] on div "Date [DATE] [DATE] 28 29 30 1 2 3 4 5 6 7 8 9 10 11 12 13 14 15 16 17 18 19 20 …" at bounding box center [688, 412] width 670 height 652
click at [777, 328] on div "Quick overview of past chapters formulae and graph" at bounding box center [741, 335] width 229 height 53
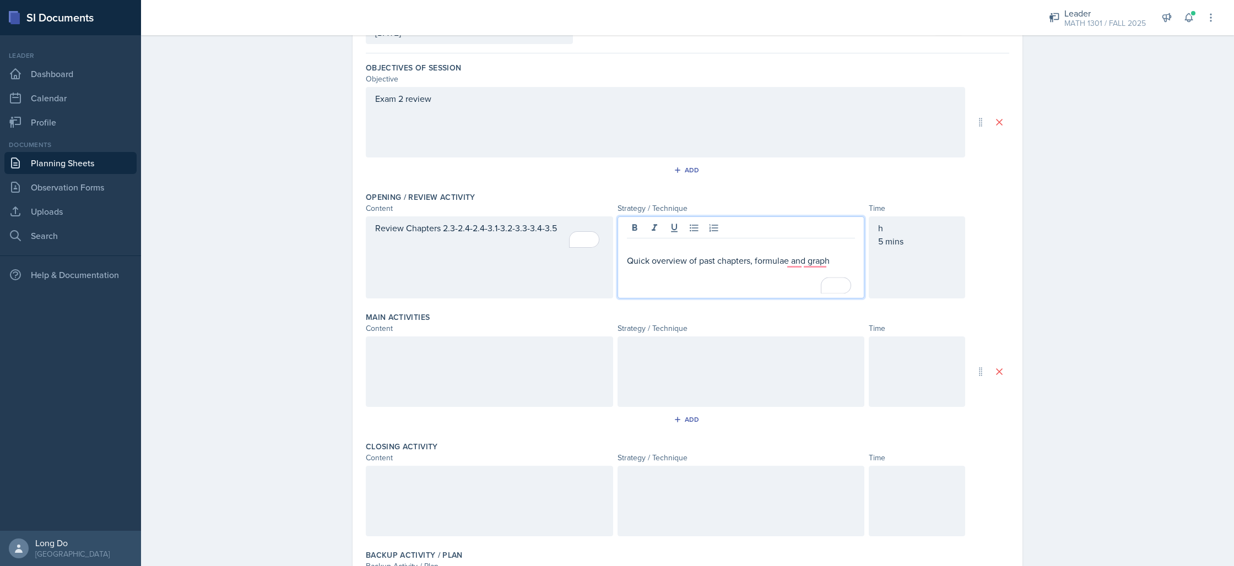
scroll to position [202, 0]
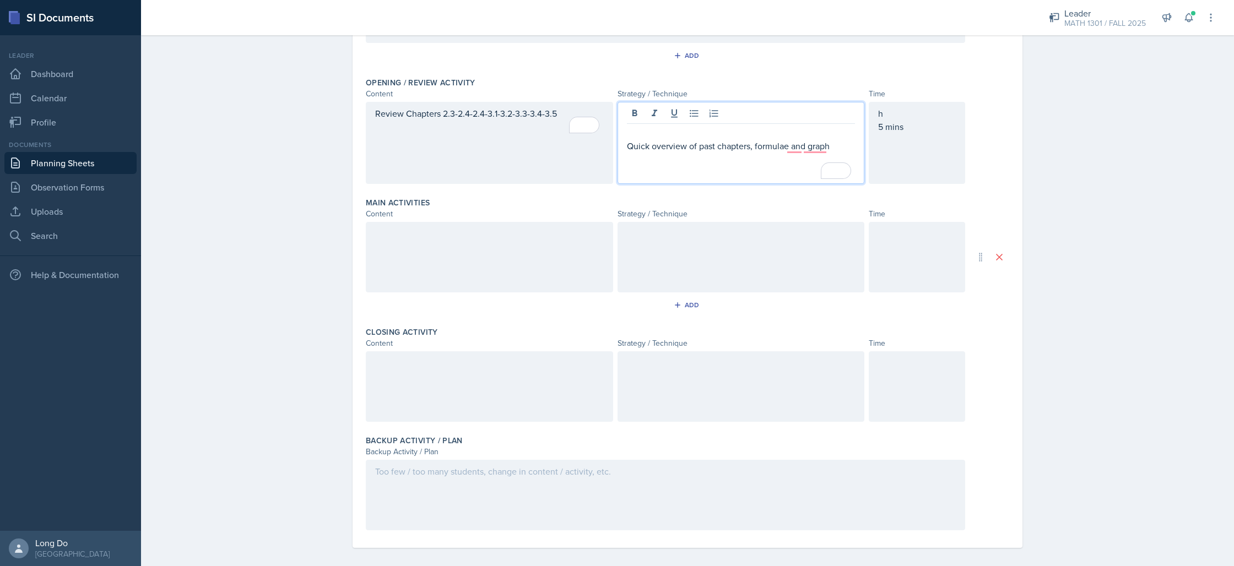
click at [506, 249] on div at bounding box center [489, 257] width 247 height 71
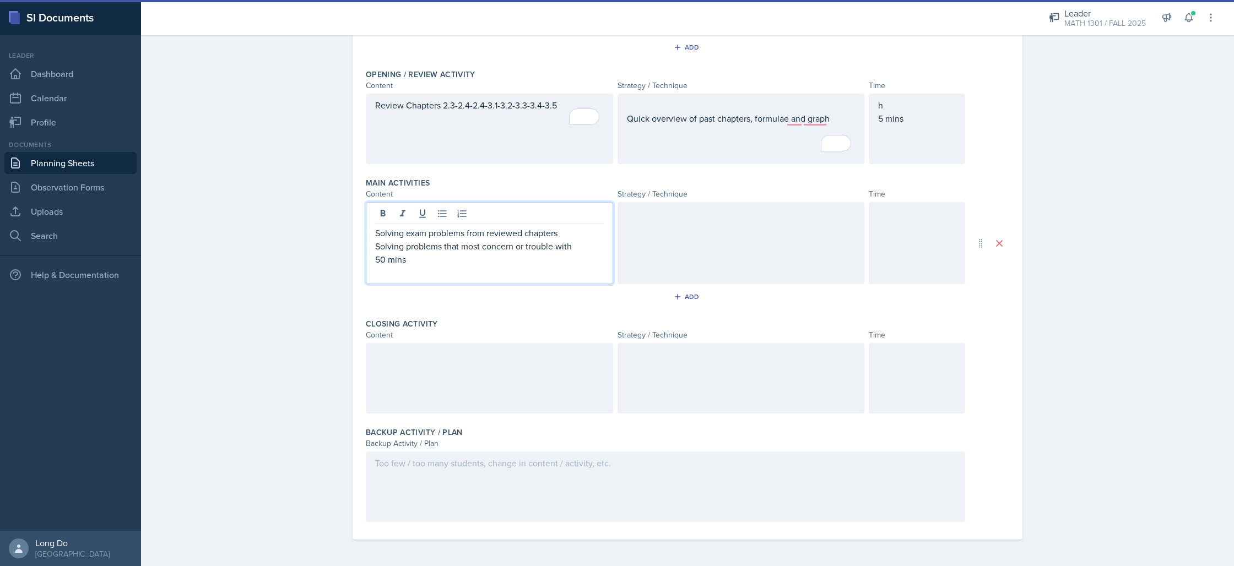
click at [727, 247] on div at bounding box center [741, 243] width 247 height 82
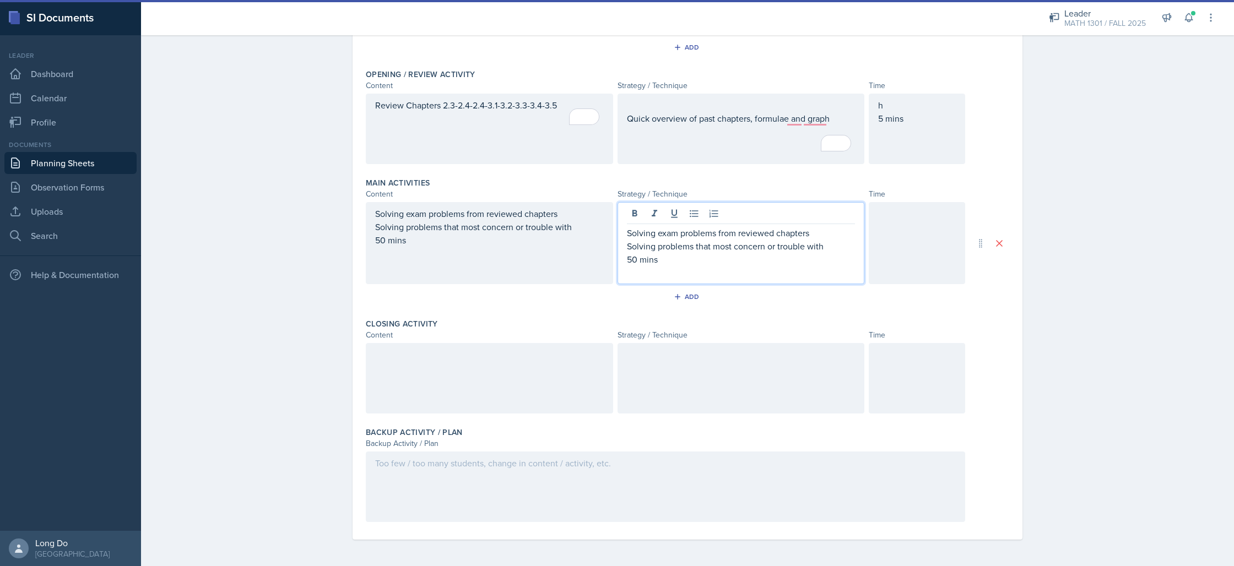
click at [969, 246] on div at bounding box center [986, 243] width 35 height 11
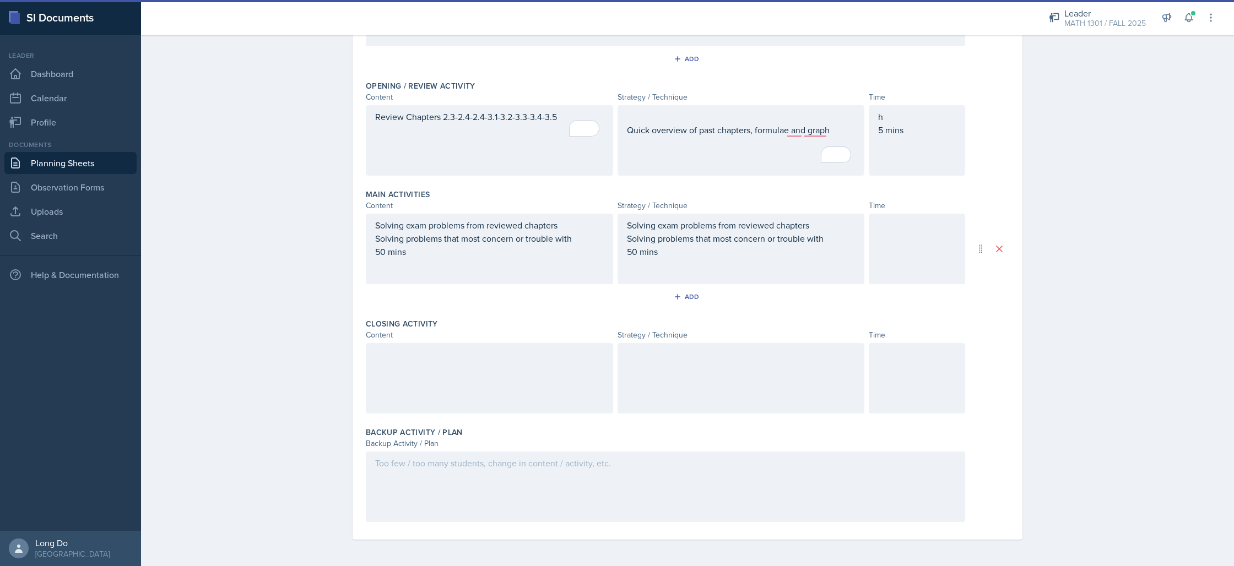
click at [902, 248] on div at bounding box center [917, 249] width 96 height 71
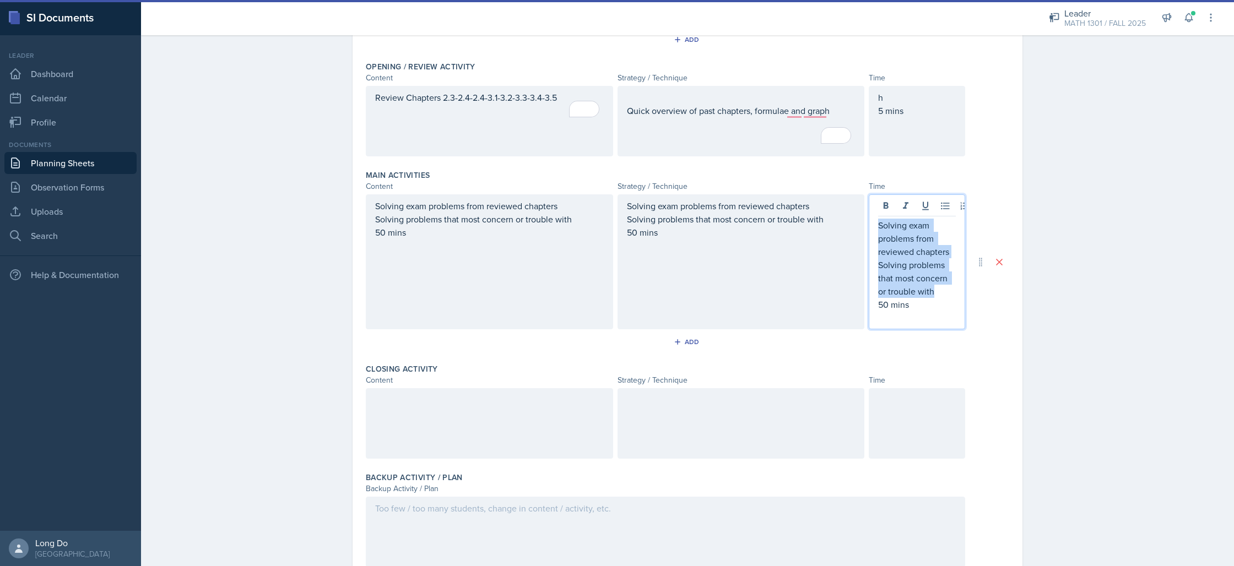
drag, startPoint x: 939, startPoint y: 297, endPoint x: 804, endPoint y: 217, distance: 156.3
click at [804, 217] on div "Solving exam problems from reviewed chapters Solving problems that most concern…" at bounding box center [665, 261] width 599 height 135
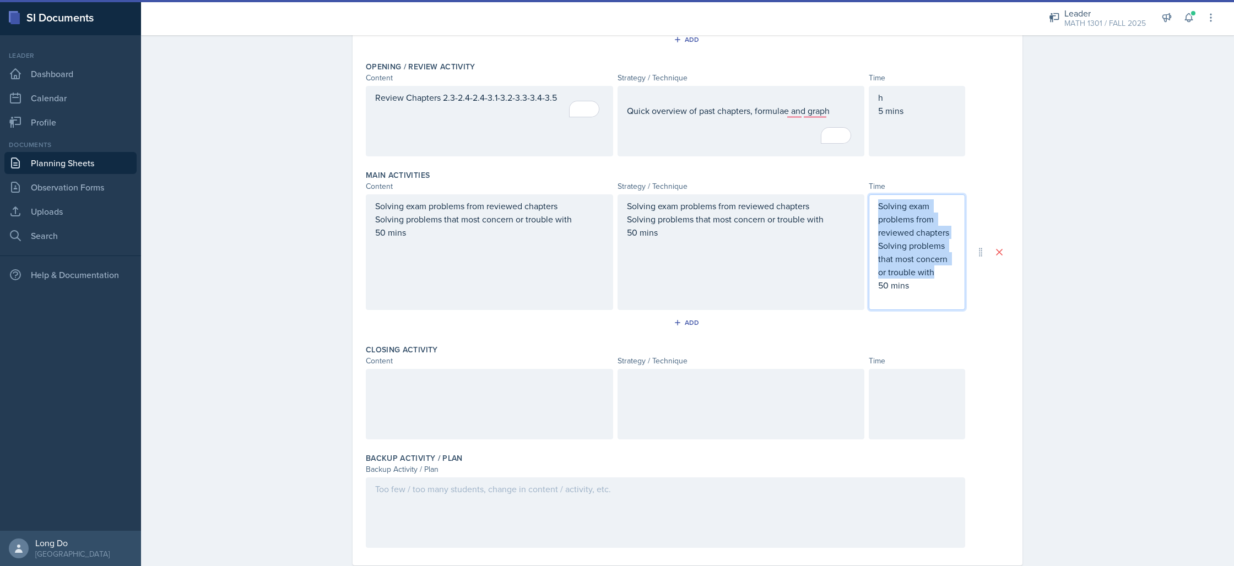
scroll to position [199, 0]
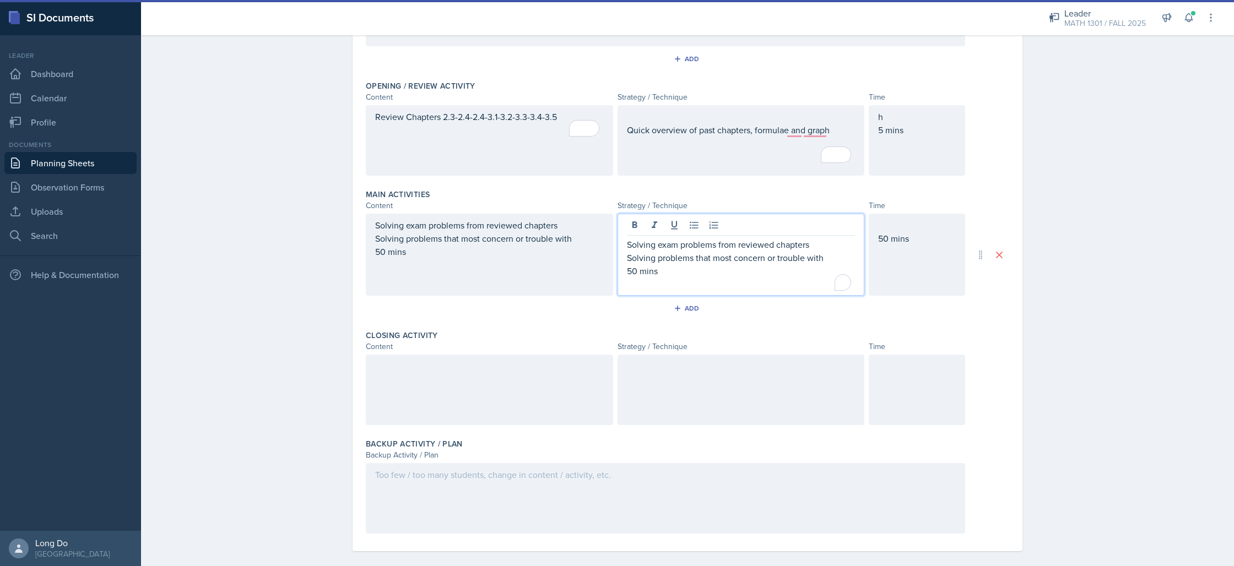
drag, startPoint x: 657, startPoint y: 260, endPoint x: 581, endPoint y: 259, distance: 76.0
click at [581, 259] on div "Solving exam problems from reviewed chapters Solving problems that most concern…" at bounding box center [665, 255] width 599 height 82
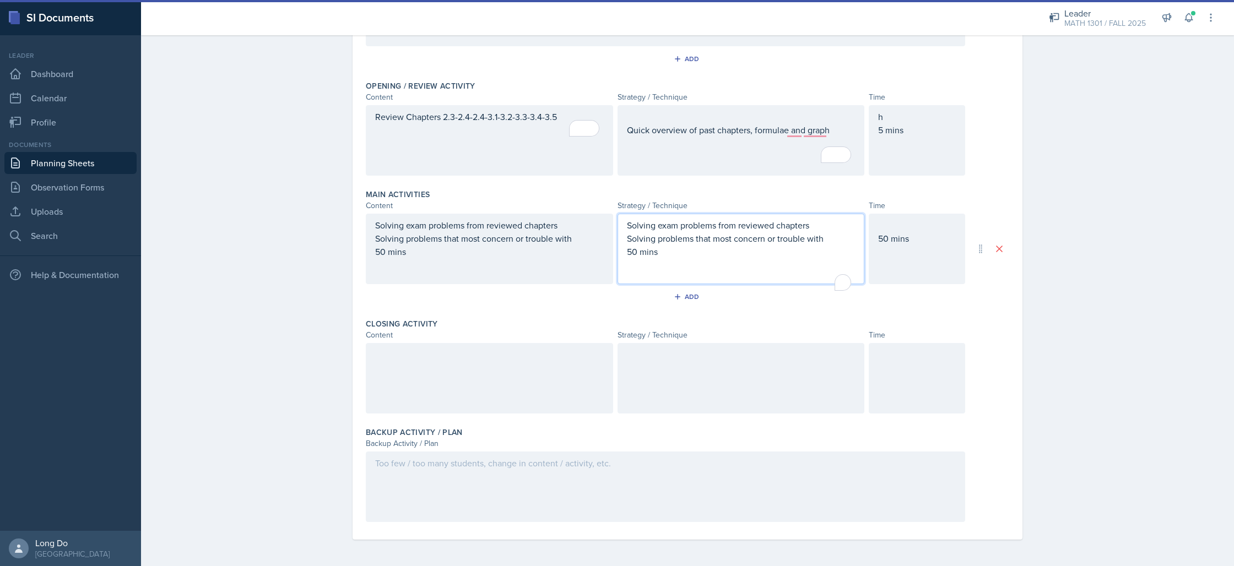
scroll to position [180, 0]
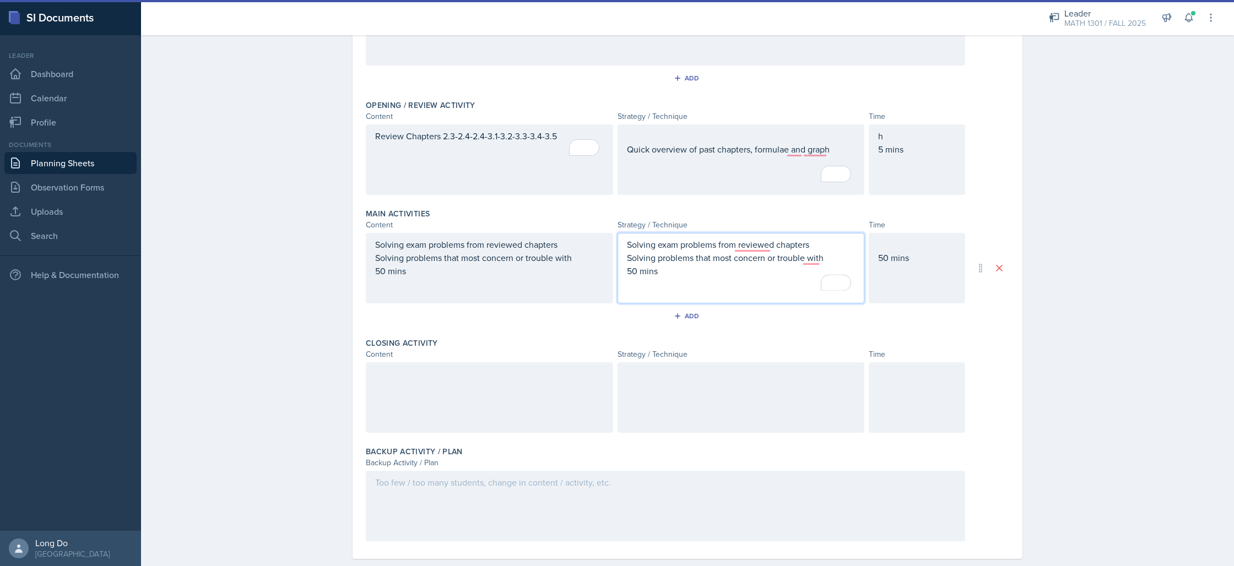
click at [668, 277] on p "50 mins" at bounding box center [741, 270] width 229 height 13
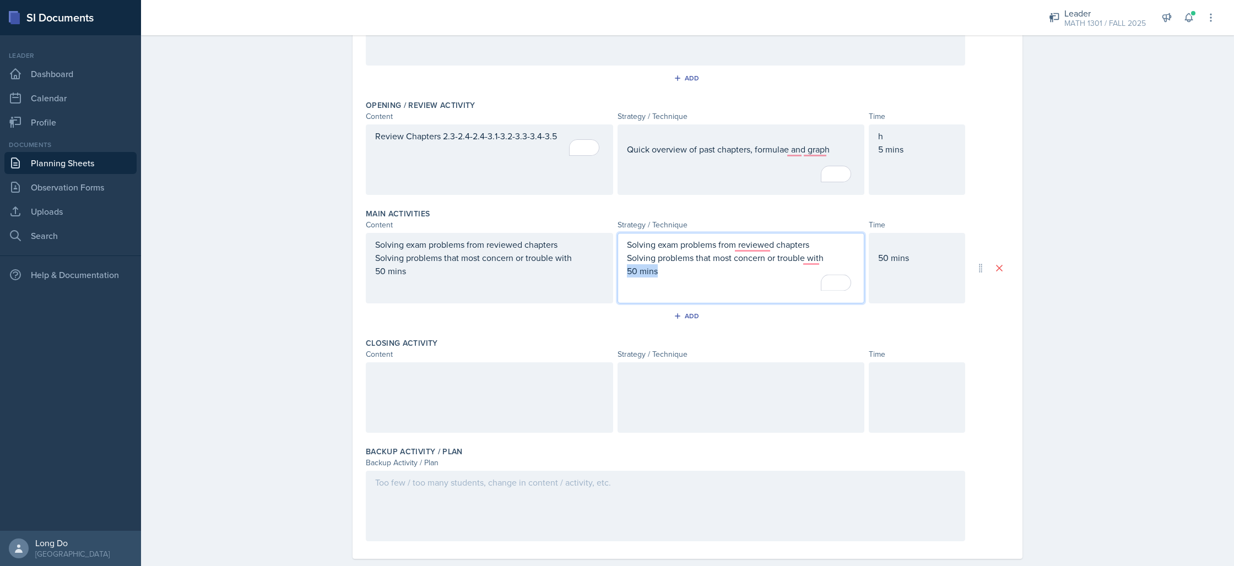
drag, startPoint x: 669, startPoint y: 274, endPoint x: 598, endPoint y: 277, distance: 71.1
click at [598, 277] on div "Solving exam problems from reviewed chapters Solving problems that most concern…" at bounding box center [665, 268] width 599 height 71
drag, startPoint x: 825, startPoint y: 250, endPoint x: 612, endPoint y: 245, distance: 213.2
click at [612, 245] on main "Planning Sheets [DATE] Planning Sheet Date [DATE] [DATE] 28 29 30 1 2 3 4 5 6 7…" at bounding box center [687, 300] width 1093 height 531
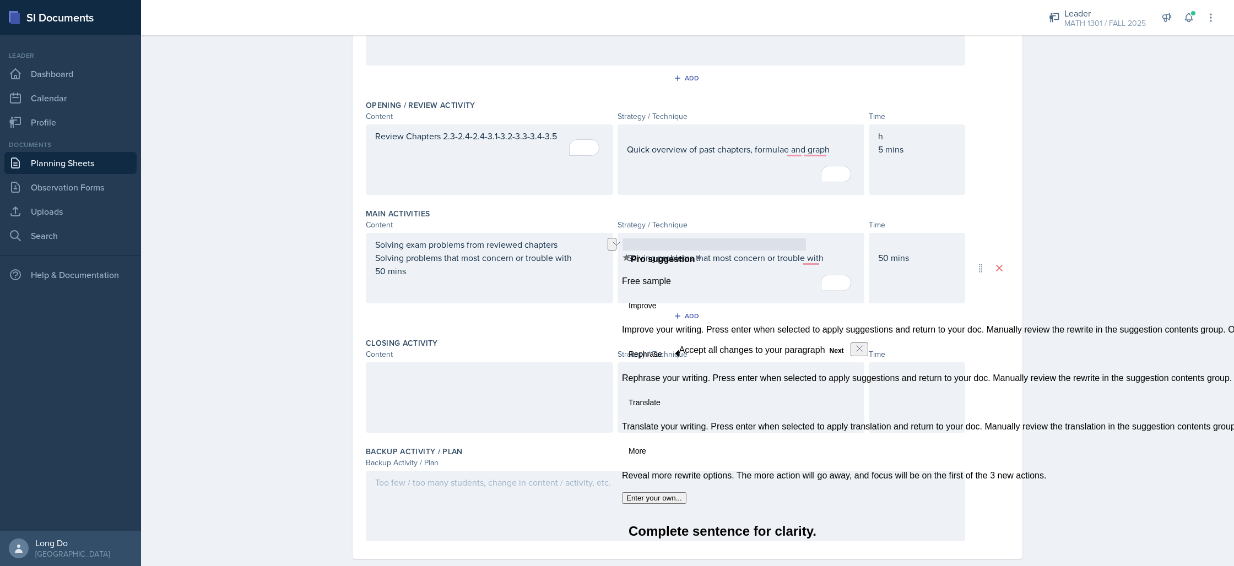
click at [532, 272] on p "50 mins" at bounding box center [489, 270] width 229 height 13
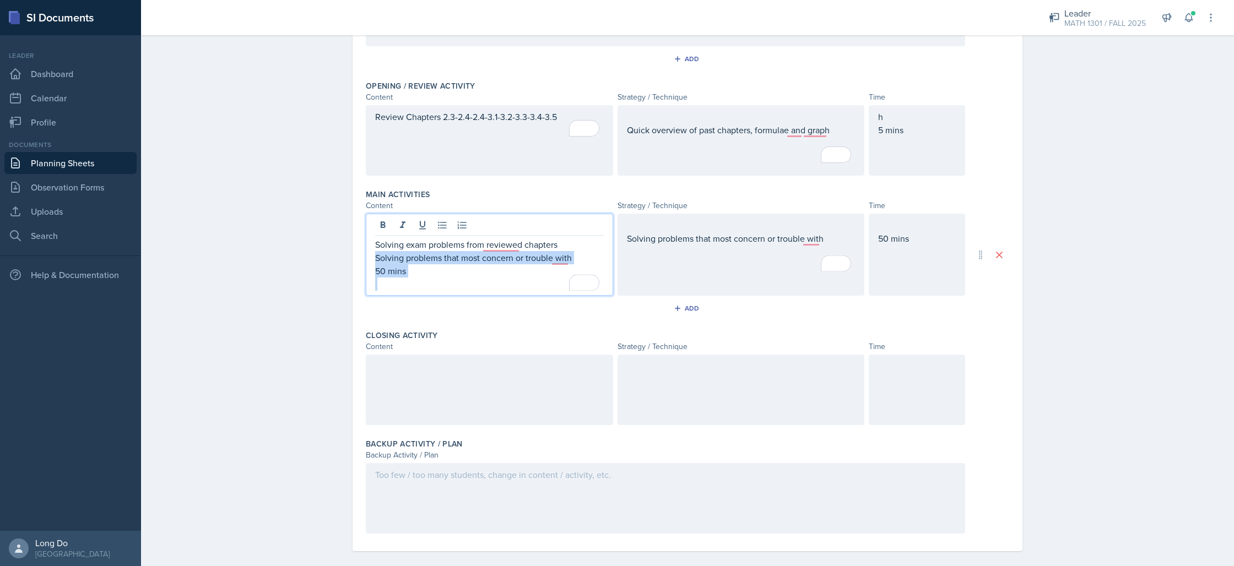
drag, startPoint x: 532, startPoint y: 272, endPoint x: 367, endPoint y: 263, distance: 165.5
click at [367, 263] on div "Solving exam problems from reviewed chapters Solving problems that most concern…" at bounding box center [489, 255] width 247 height 82
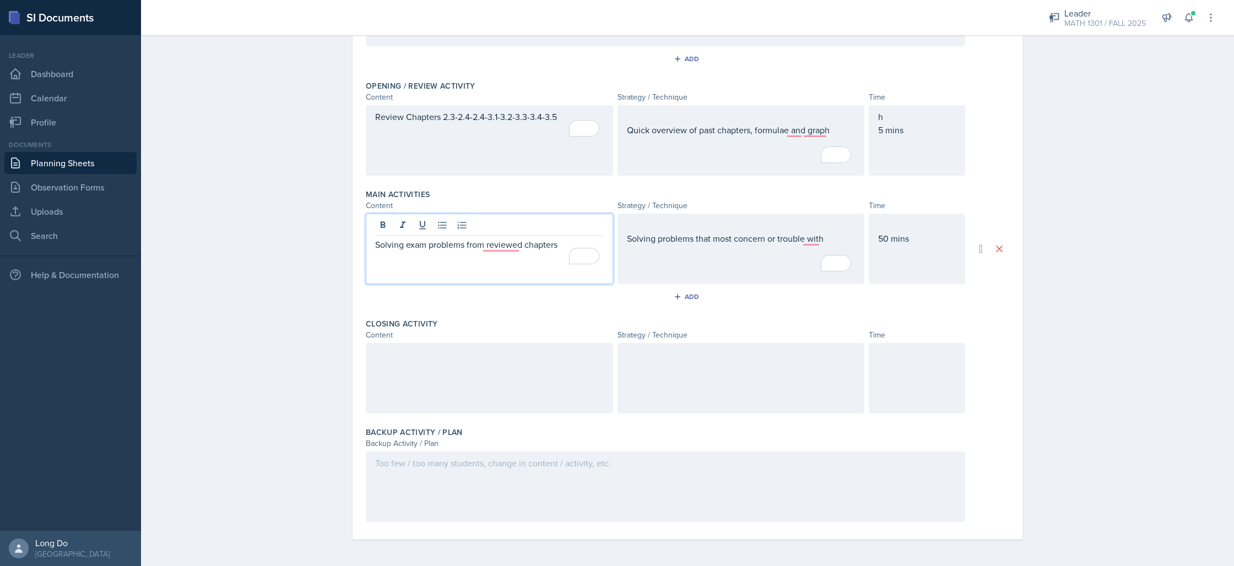
click at [489, 382] on div at bounding box center [489, 378] width 247 height 71
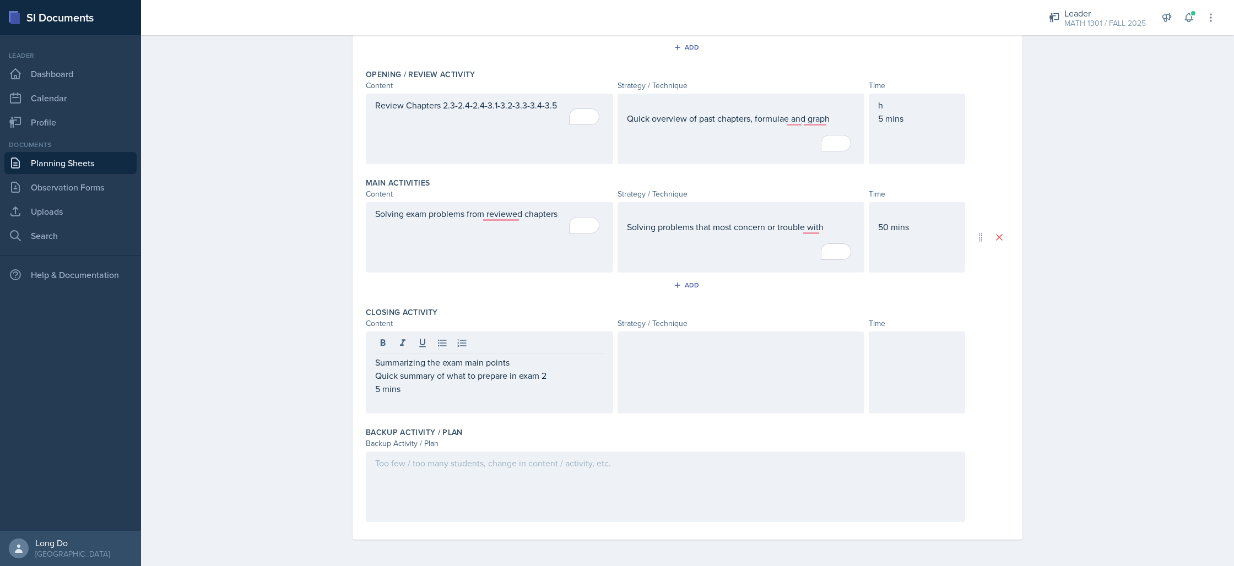
click at [712, 365] on div at bounding box center [741, 373] width 247 height 82
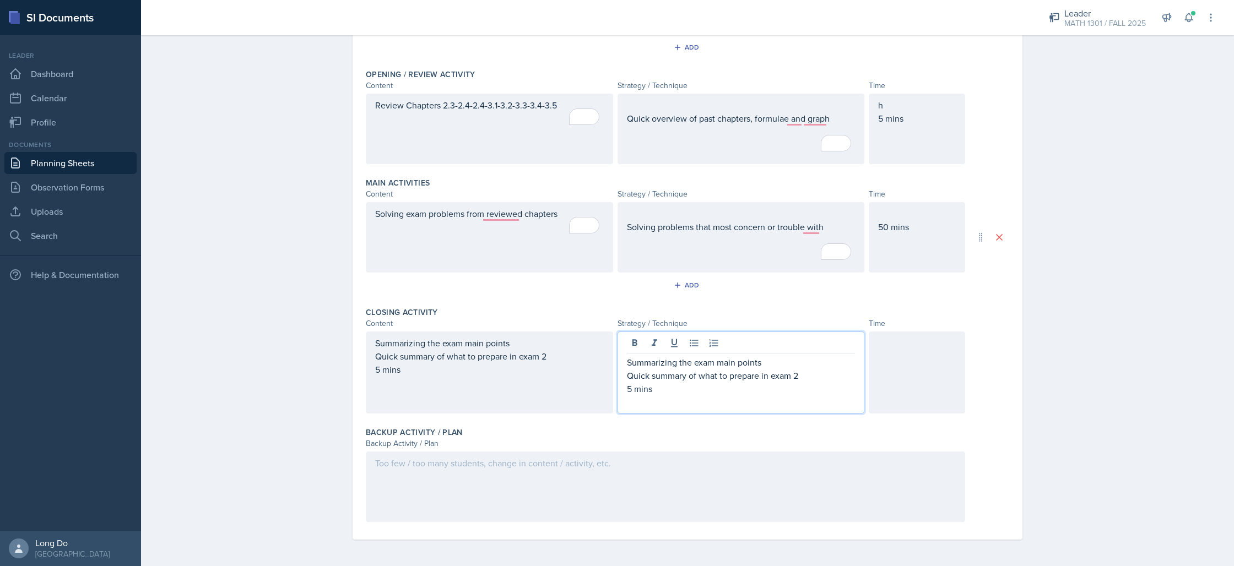
click at [922, 370] on div at bounding box center [917, 373] width 96 height 82
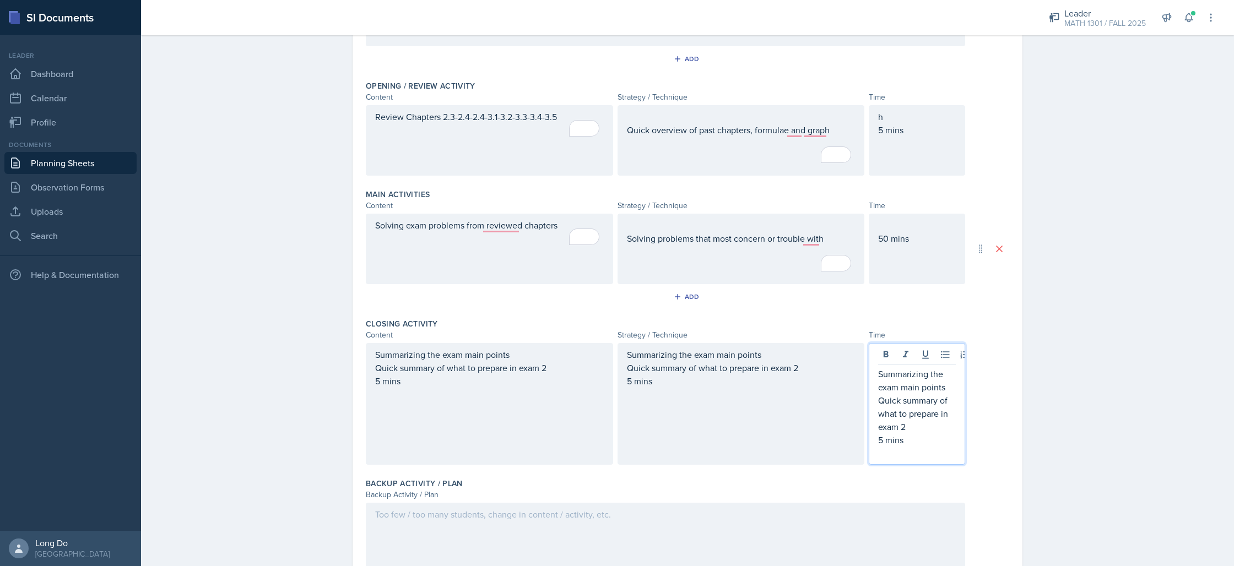
scroll to position [218, 0]
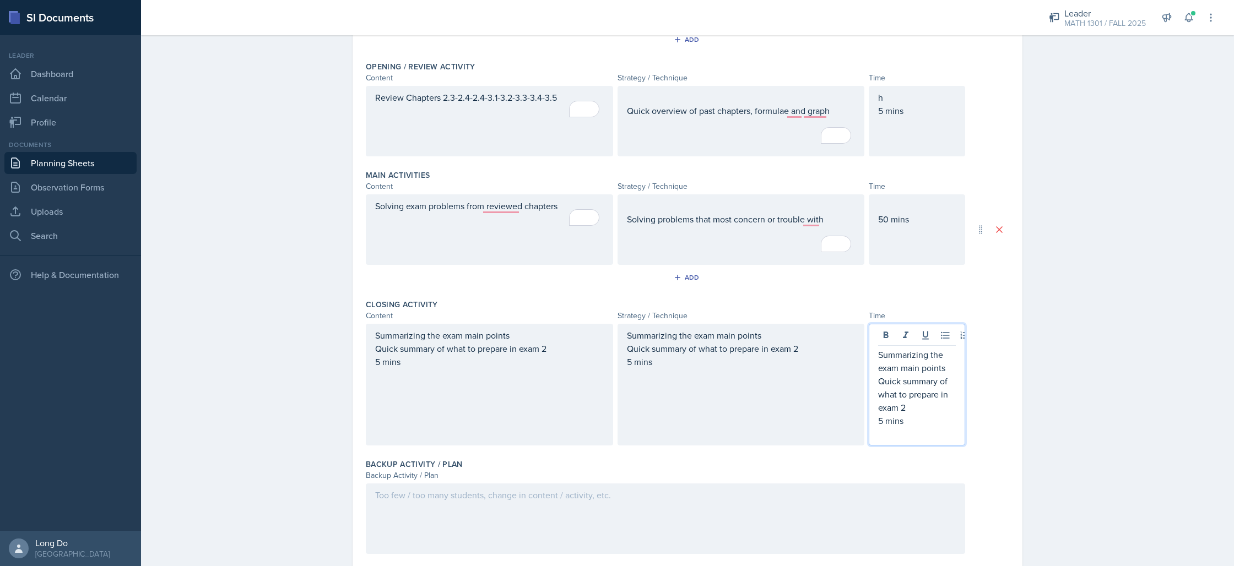
click at [907, 408] on p "Quick summary of what to prepare in exam 2" at bounding box center [917, 395] width 78 height 40
drag, startPoint x: 907, startPoint y: 408, endPoint x: 846, endPoint y: 342, distance: 89.6
click at [846, 342] on div "Summarizing the exam main points Quick summary of what to prepare in exam 2 5 m…" at bounding box center [665, 385] width 599 height 122
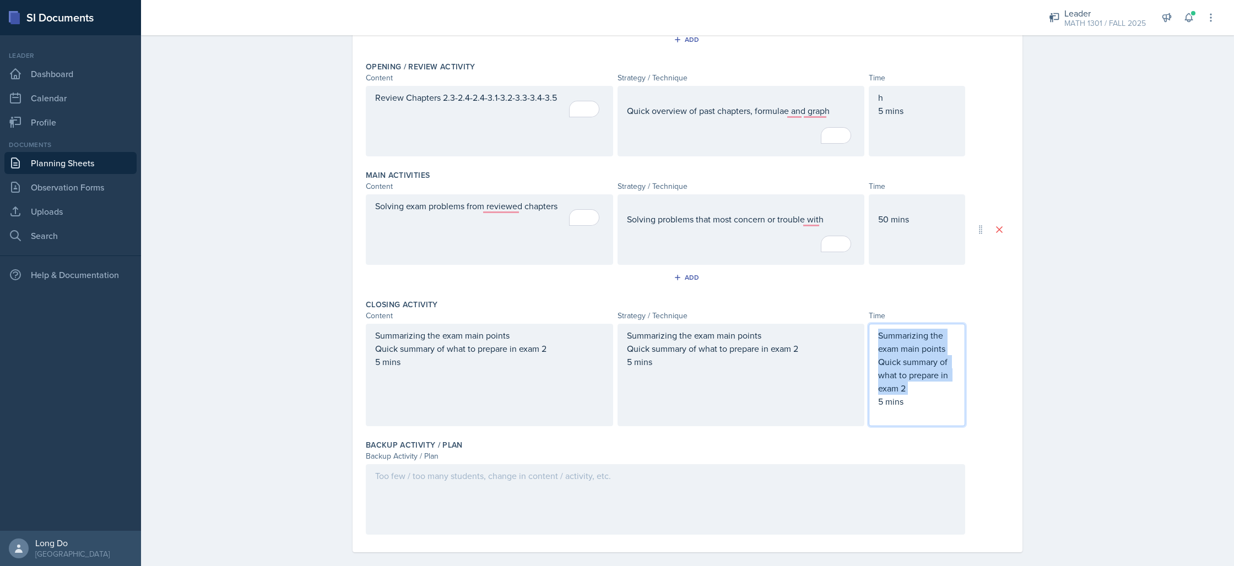
scroll to position [199, 0]
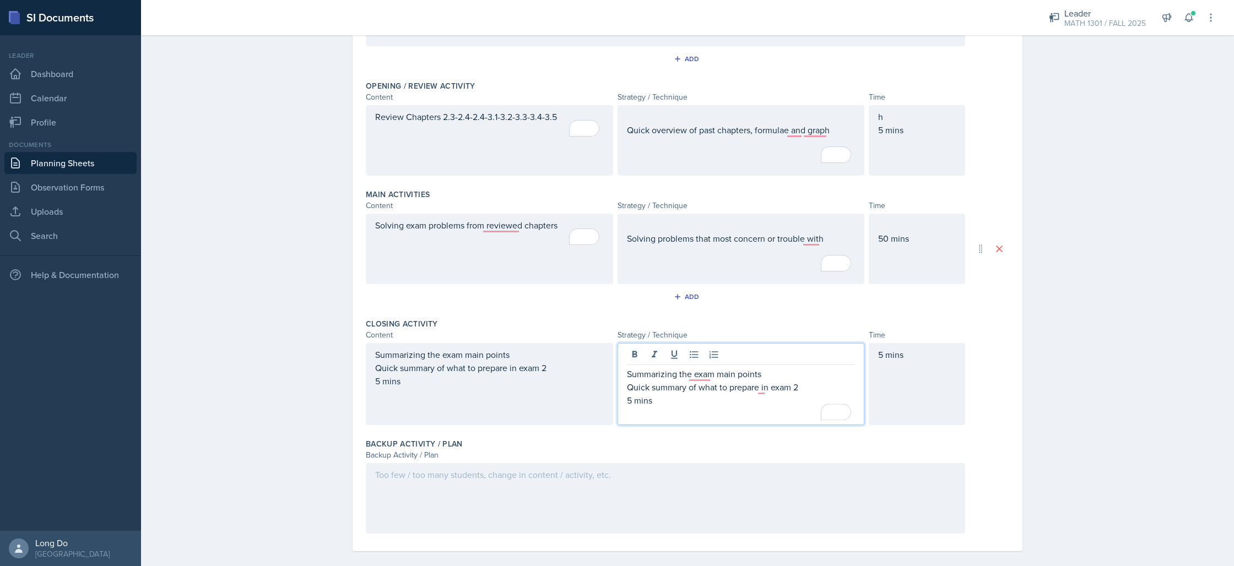
drag, startPoint x: 660, startPoint y: 384, endPoint x: 607, endPoint y: 408, distance: 58.7
click at [607, 408] on div "Summarizing the exam main points Quick summary of what to prepare in exam 2 5 m…" at bounding box center [665, 384] width 599 height 82
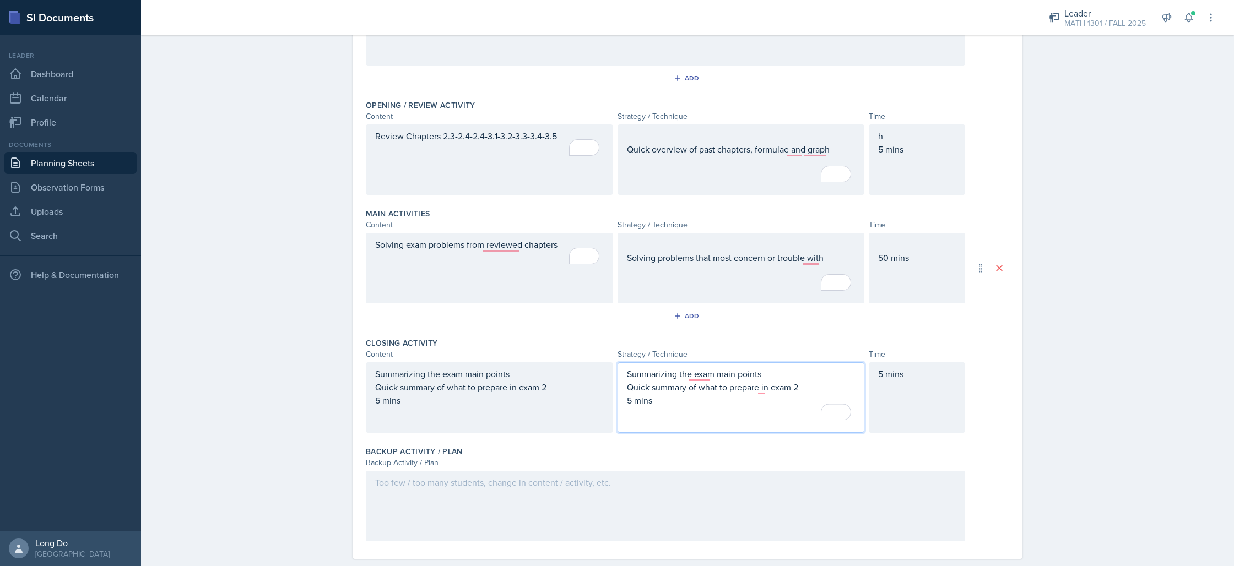
click at [689, 401] on p "5 mins" at bounding box center [741, 400] width 229 height 13
drag, startPoint x: 669, startPoint y: 404, endPoint x: 617, endPoint y: 400, distance: 51.9
click at [618, 400] on div "Summarizing the exam main points Quick summary of what to prepare in exam 2 5 m…" at bounding box center [741, 397] width 247 height 71
drag, startPoint x: 763, startPoint y: 374, endPoint x: 589, endPoint y: 378, distance: 174.7
click at [589, 378] on div "Summarizing the exam main points Quick summary of what to prepare in exam 2 5 m…" at bounding box center [665, 397] width 599 height 71
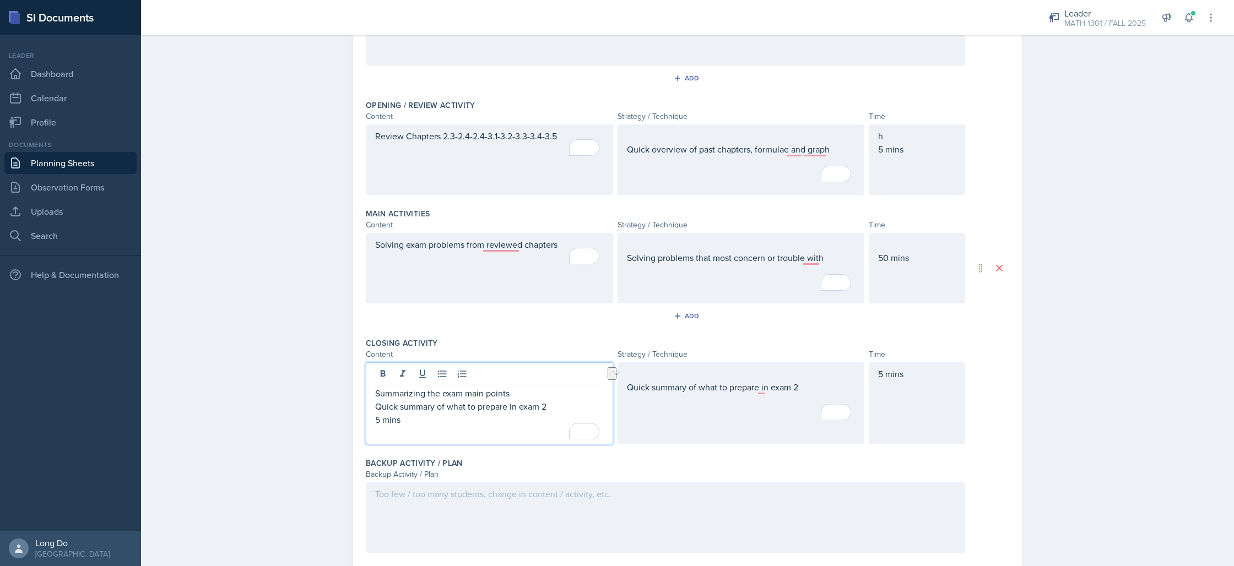
drag, startPoint x: 389, startPoint y: 404, endPoint x: 371, endPoint y: 430, distance: 32.0
click at [366, 431] on div "Summarizing the exam main points Quick summary of what to prepare in exam 2 5 m…" at bounding box center [489, 403] width 247 height 82
click at [413, 425] on p "5 mins" at bounding box center [489, 419] width 229 height 13
drag, startPoint x: 413, startPoint y: 425, endPoint x: 367, endPoint y: 411, distance: 47.4
click at [367, 411] on div "Summarizing the exam main points Quick summary of what to prepare in exam 2 5 m…" at bounding box center [489, 403] width 247 height 82
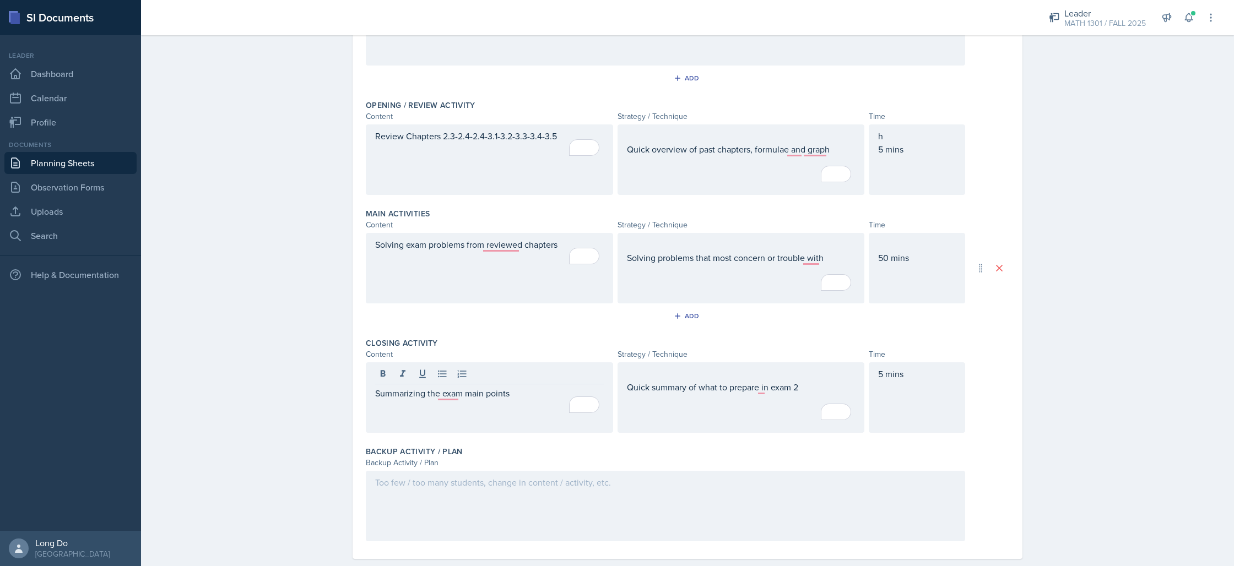
click at [631, 505] on div at bounding box center [665, 506] width 599 height 71
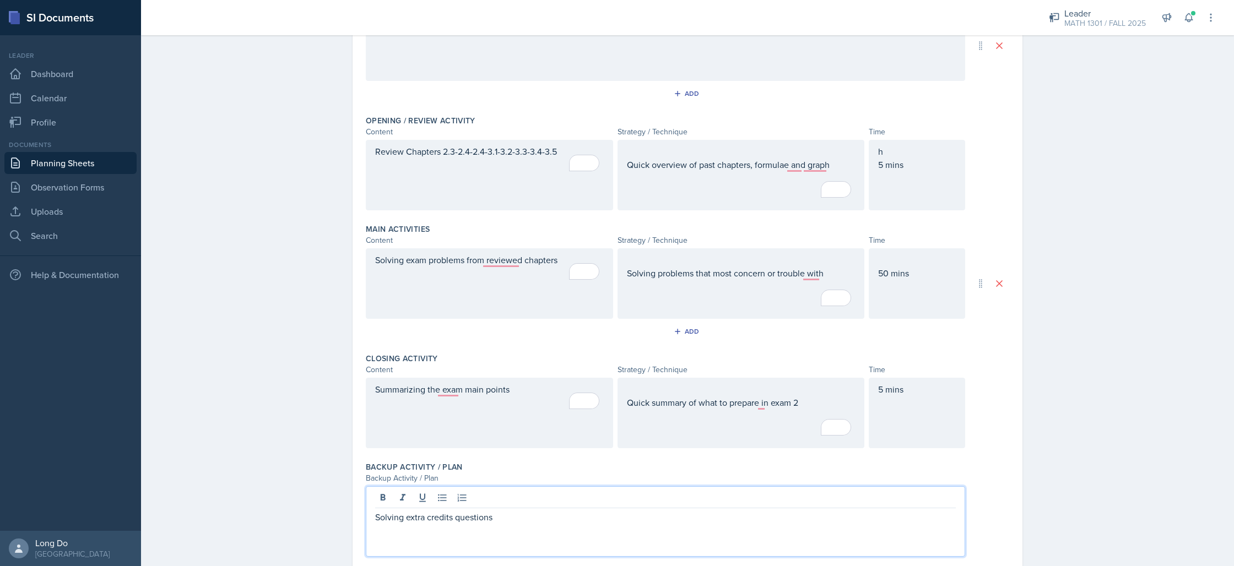
scroll to position [0, 0]
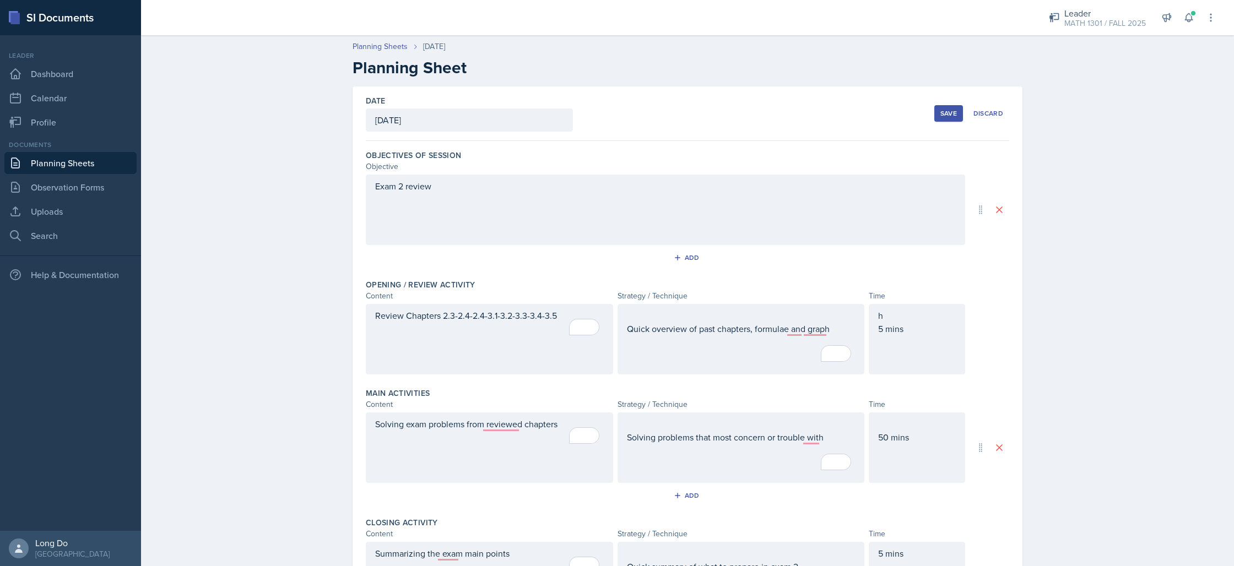
click at [942, 115] on div "Save" at bounding box center [948, 113] width 17 height 9
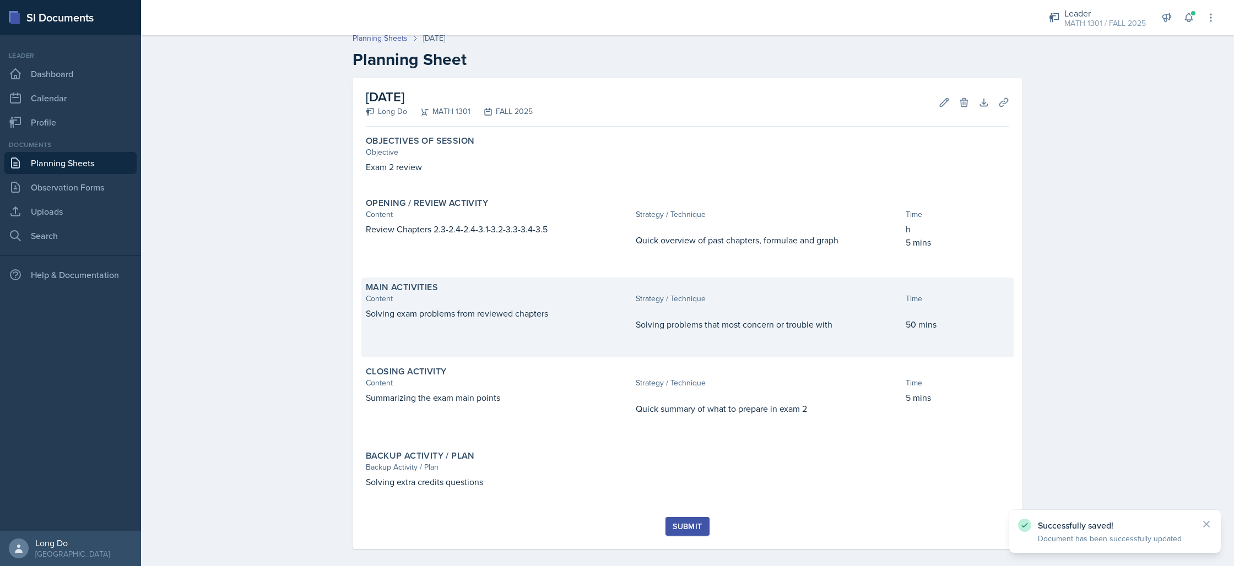
scroll to position [18, 0]
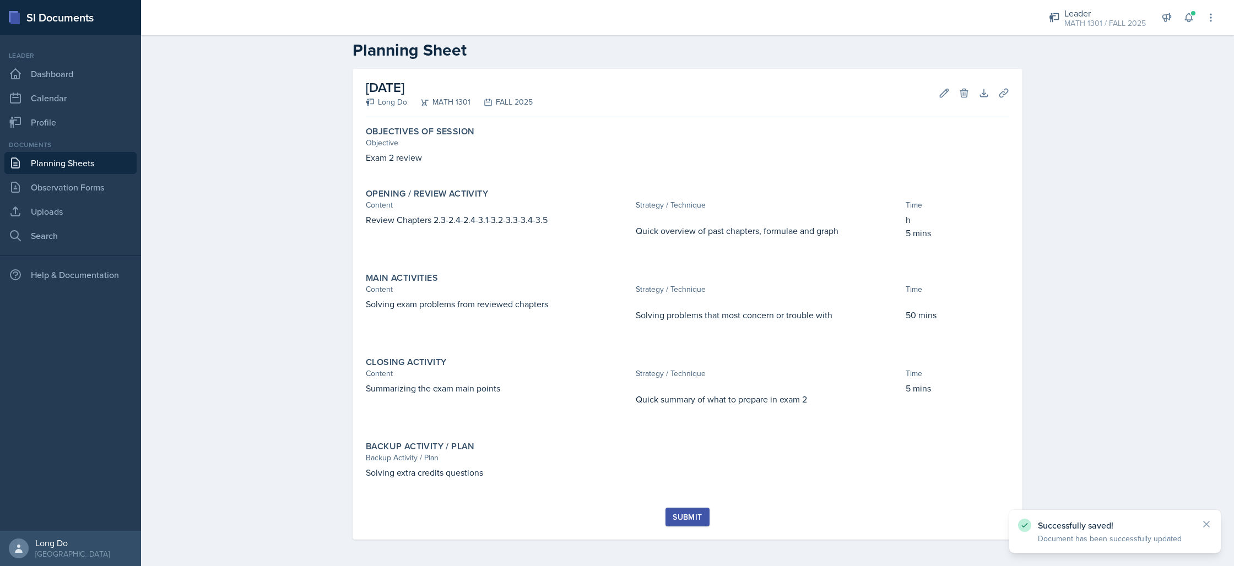
click at [683, 515] on div "Submit" at bounding box center [687, 517] width 29 height 9
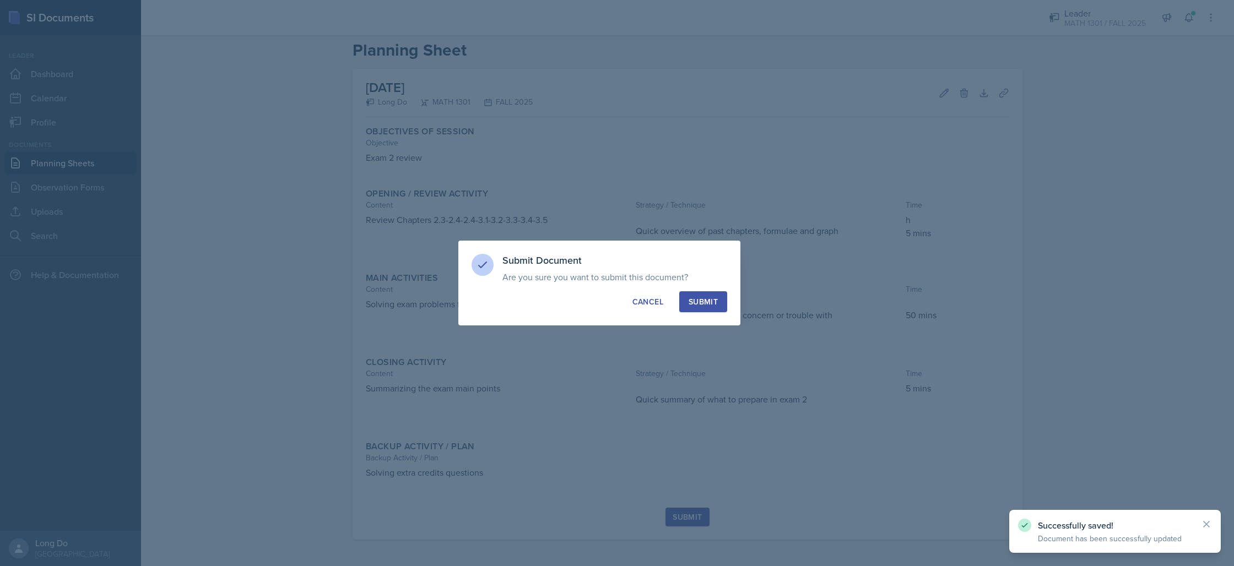
click at [693, 300] on div "Submit" at bounding box center [703, 301] width 29 height 11
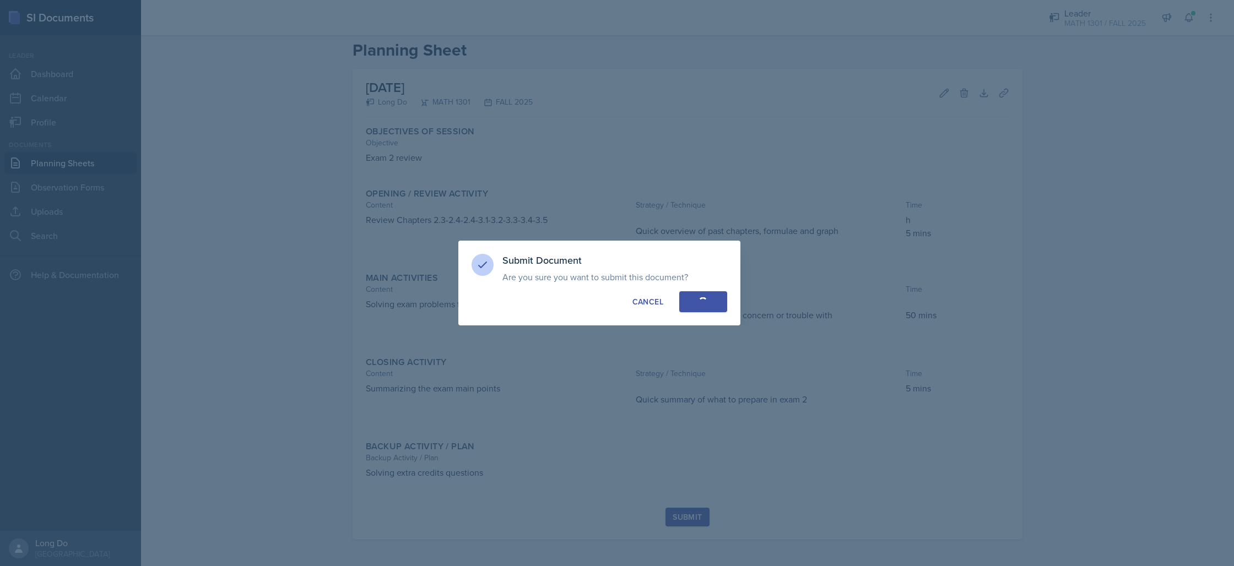
scroll to position [0, 0]
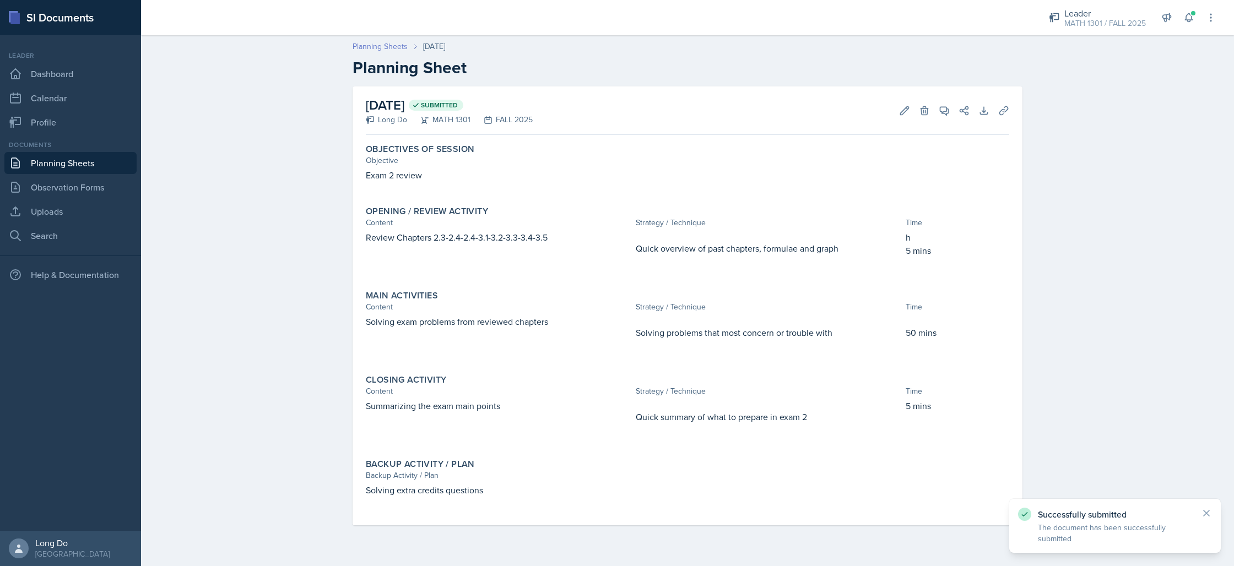
click at [371, 46] on link "Planning Sheets" at bounding box center [380, 47] width 55 height 12
